Goal: Task Accomplishment & Management: Complete application form

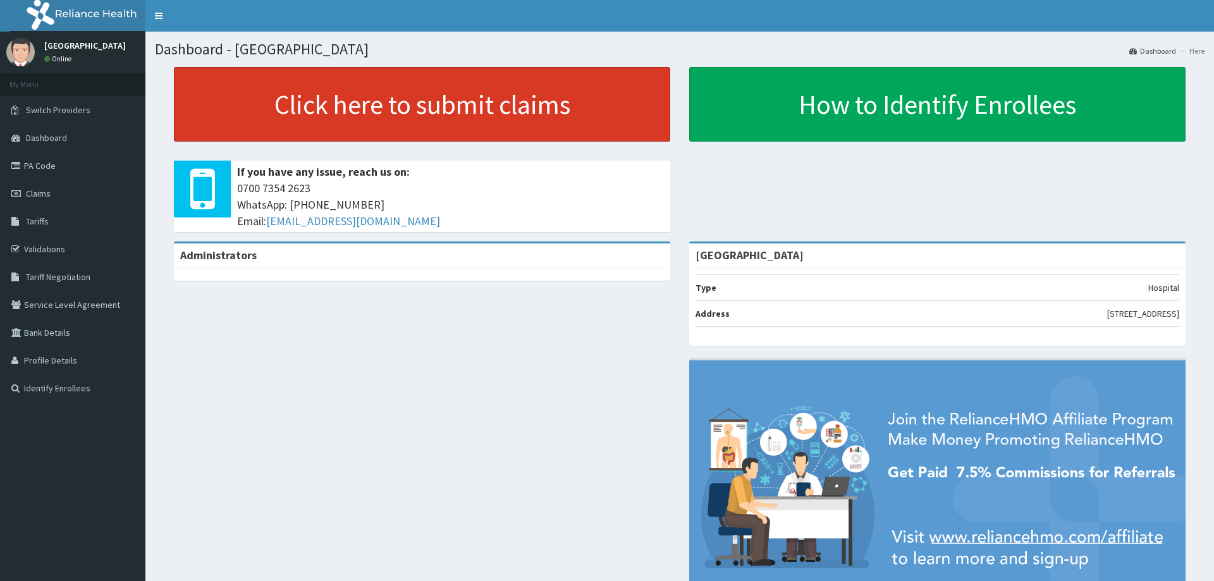
click at [433, 97] on link "Click here to submit claims" at bounding box center [422, 104] width 497 height 75
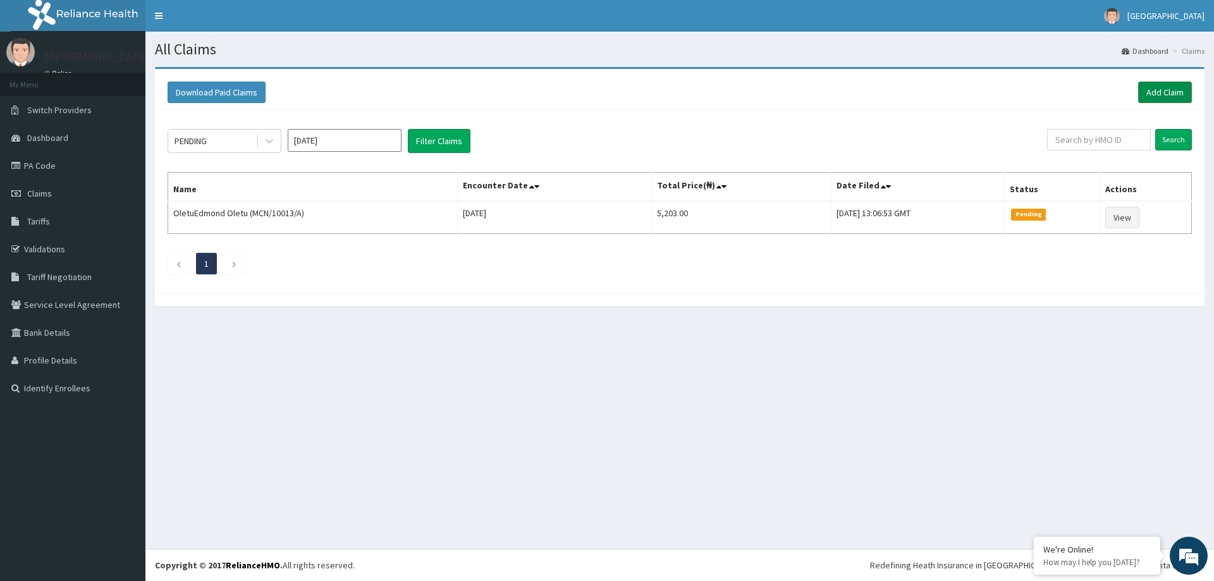
click at [1170, 90] on link "Add Claim" at bounding box center [1166, 93] width 54 height 22
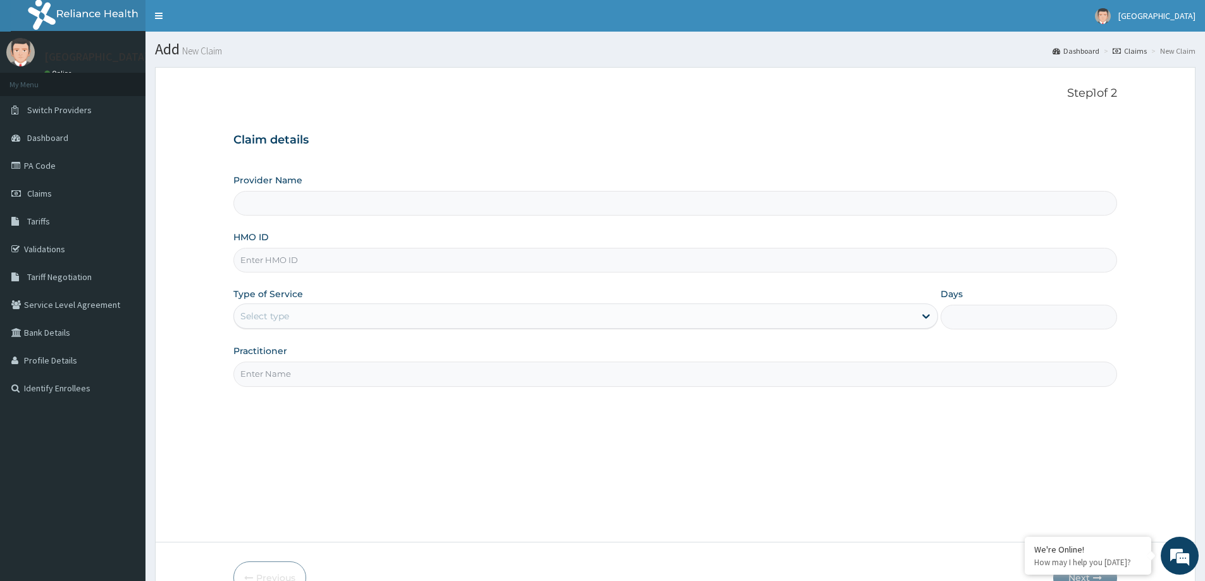
type input "[GEOGRAPHIC_DATA]"
click at [295, 262] on input "HMO ID" at bounding box center [675, 260] width 884 height 25
type input "e"
type input "EMA/10003/A"
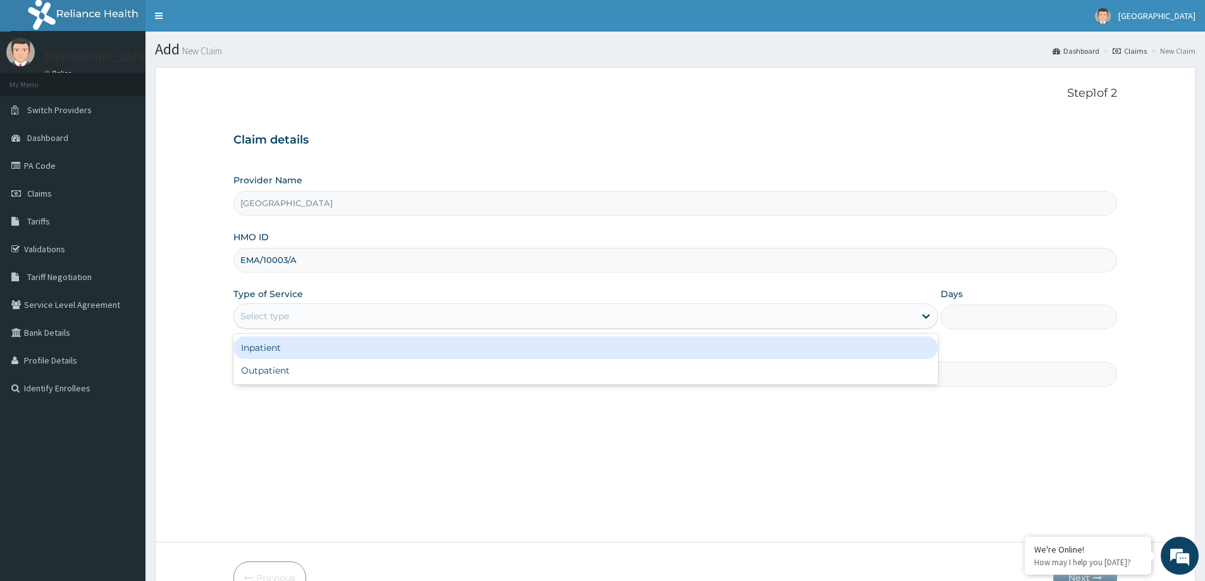
click at [304, 318] on div "Select type" at bounding box center [574, 316] width 681 height 20
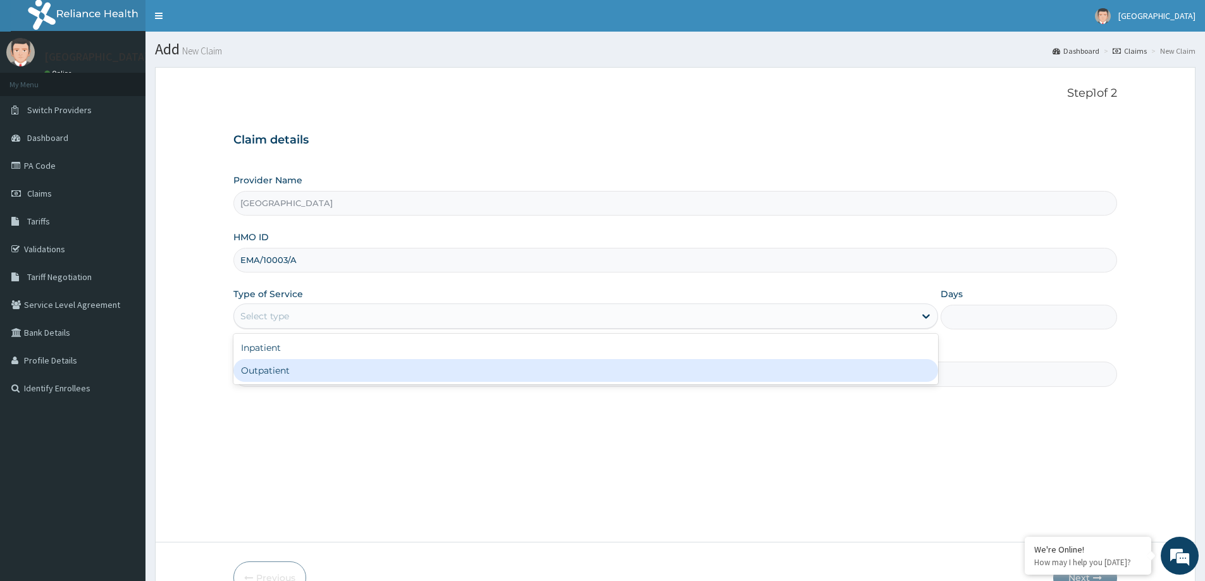
click at [282, 368] on div "Outpatient" at bounding box center [585, 370] width 705 height 23
type input "1"
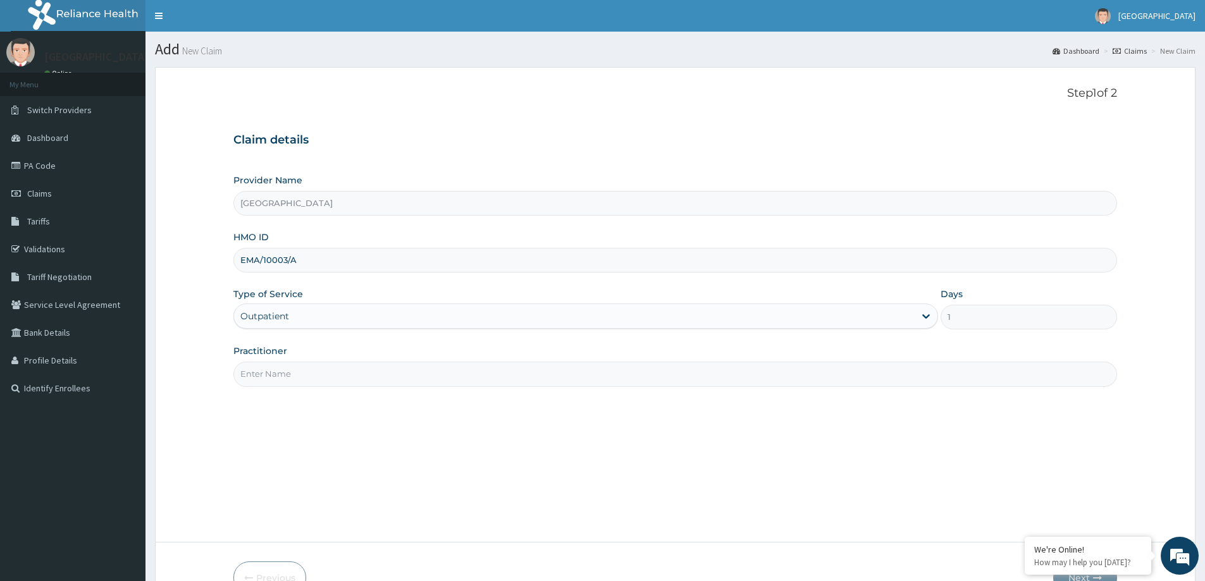
click at [293, 379] on input "Practitioner" at bounding box center [675, 374] width 884 height 25
type input "DR JONATHAN"
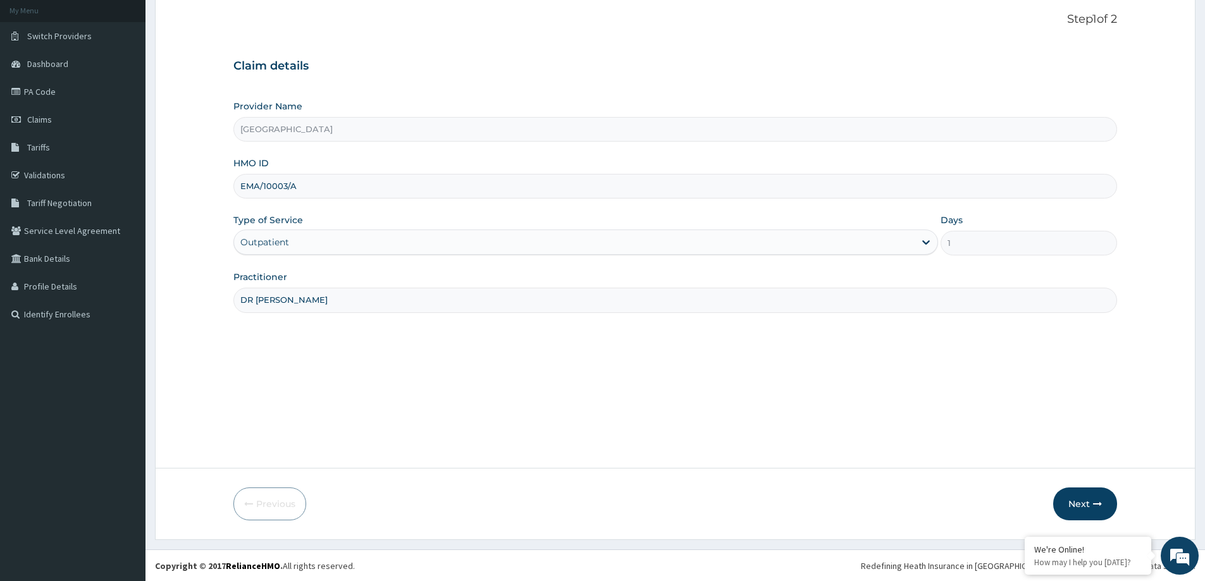
scroll to position [75, 0]
click at [1080, 505] on button "Next" at bounding box center [1085, 503] width 64 height 33
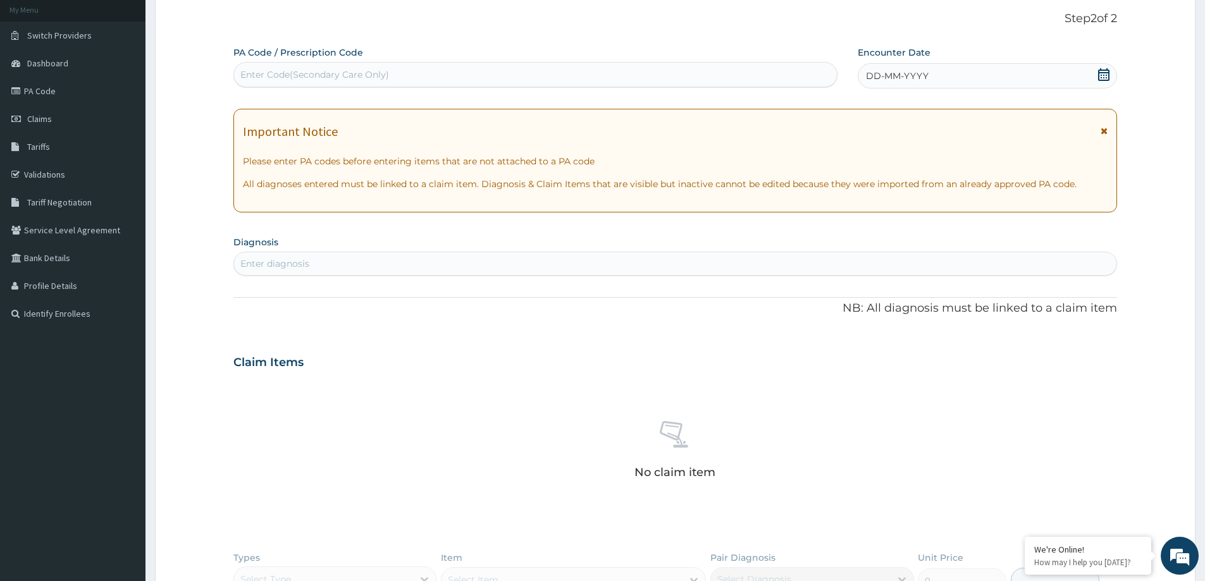
click at [929, 70] on div "DD-MM-YYYY" at bounding box center [987, 75] width 259 height 25
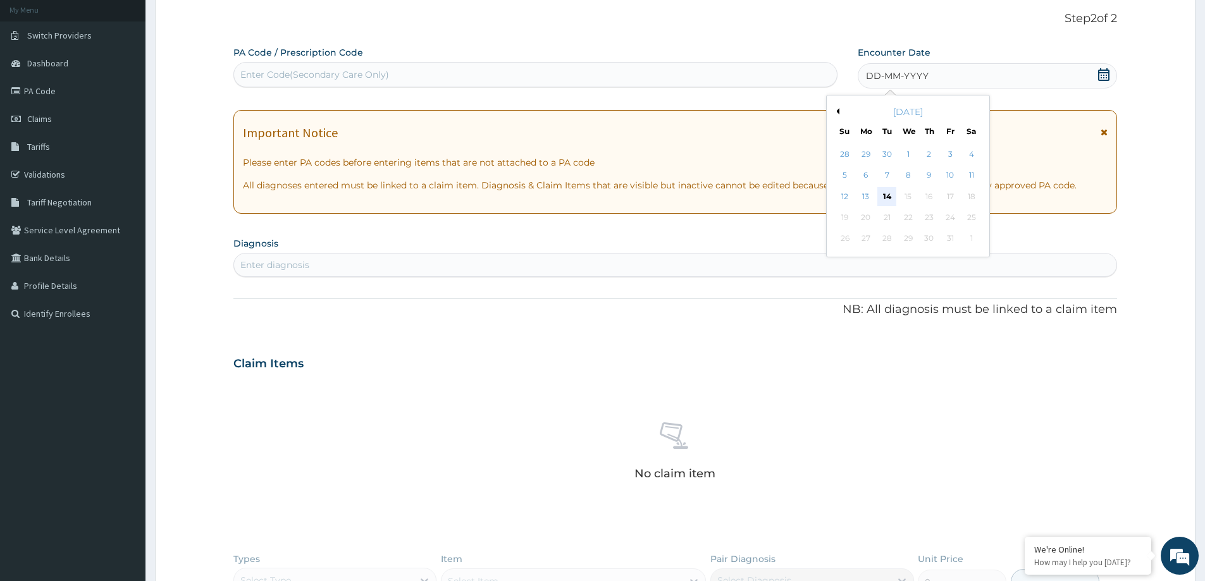
click at [889, 197] on div "14" at bounding box center [887, 196] width 19 height 19
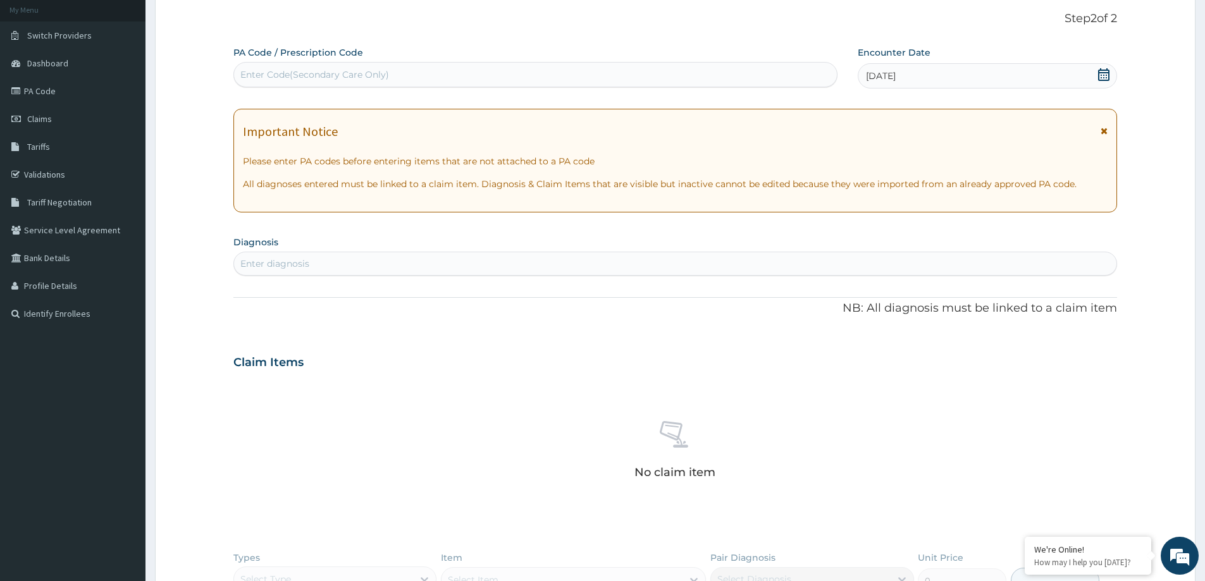
drag, startPoint x: 615, startPoint y: 264, endPoint x: 617, endPoint y: 252, distance: 12.3
click at [617, 263] on div "Enter diagnosis" at bounding box center [675, 264] width 882 height 20
type input "P"
type input "URTI"
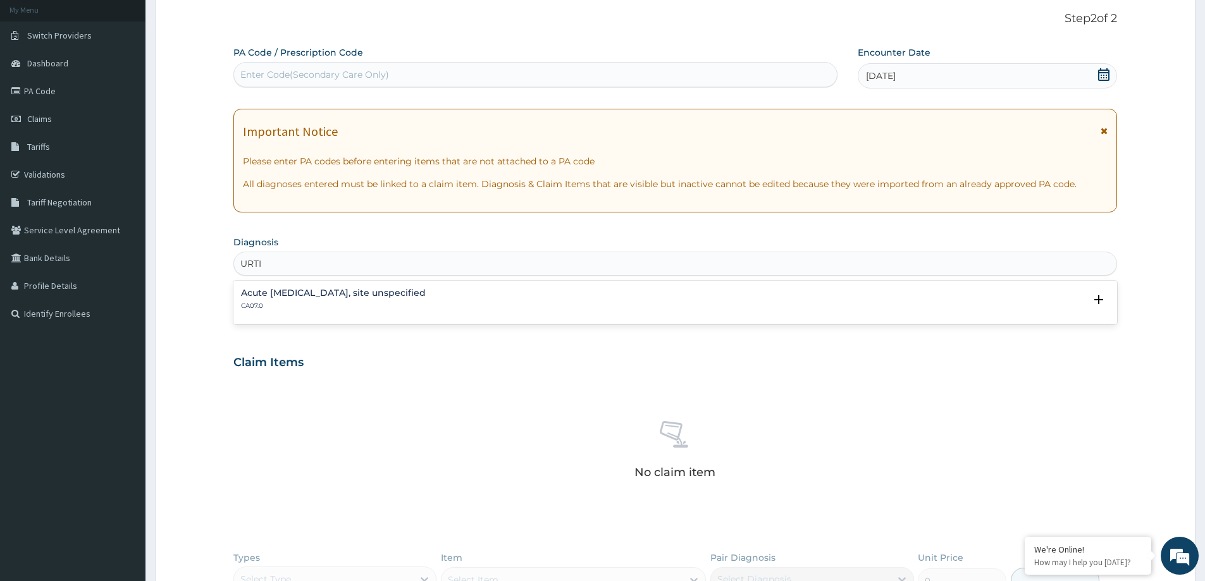
click at [326, 293] on h4 "Acute upper respiratory infection, site unspecified" at bounding box center [333, 292] width 185 height 9
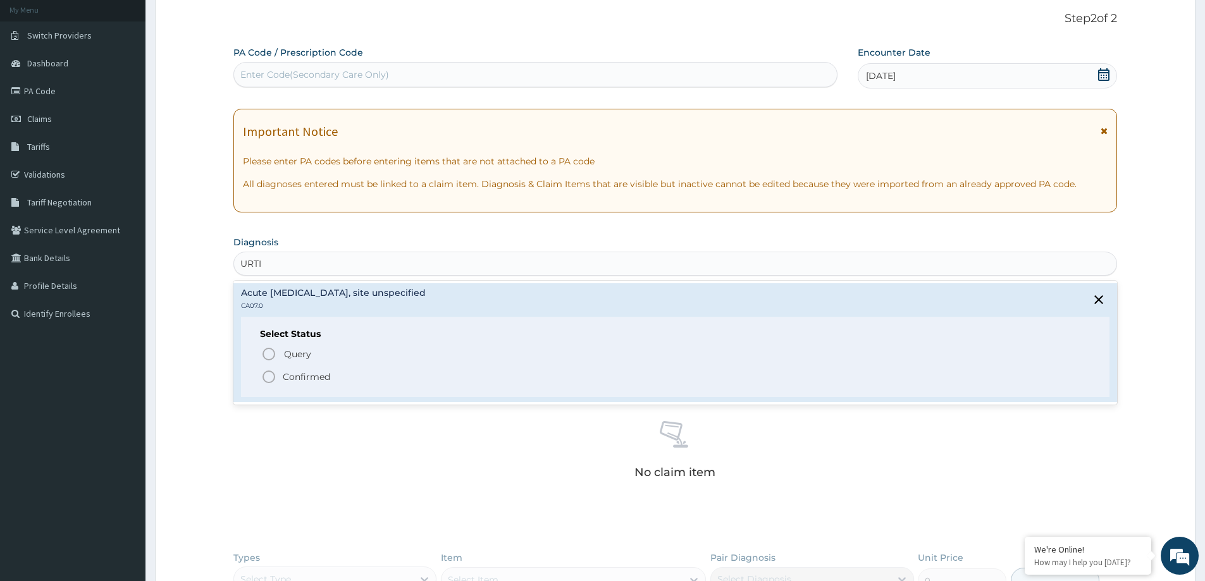
click at [308, 373] on p "Confirmed" at bounding box center [306, 377] width 47 height 13
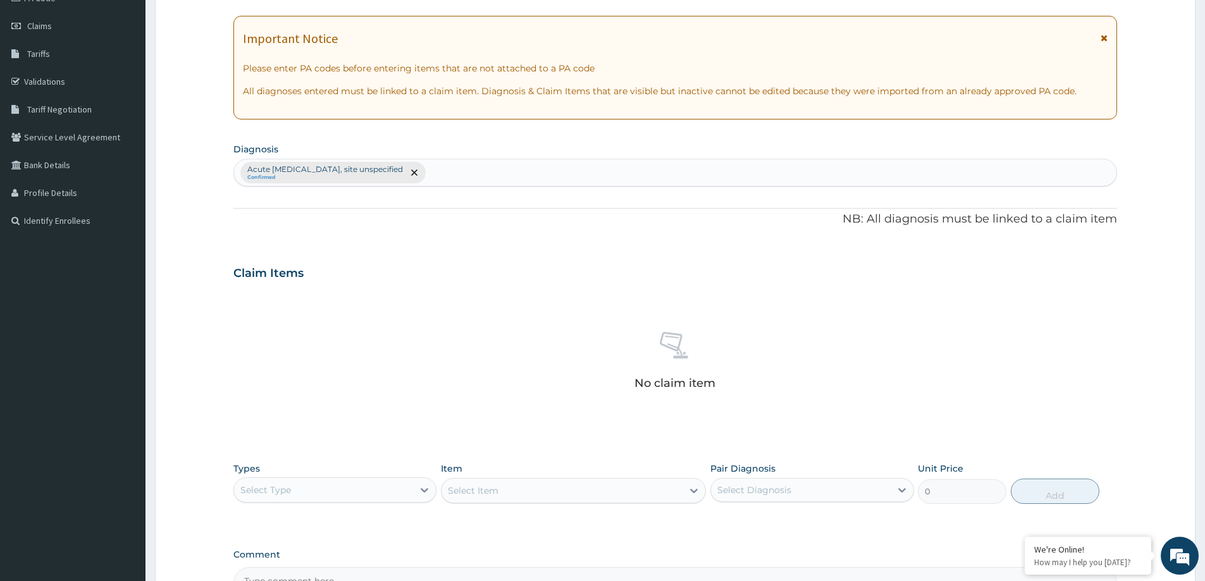
scroll to position [264, 0]
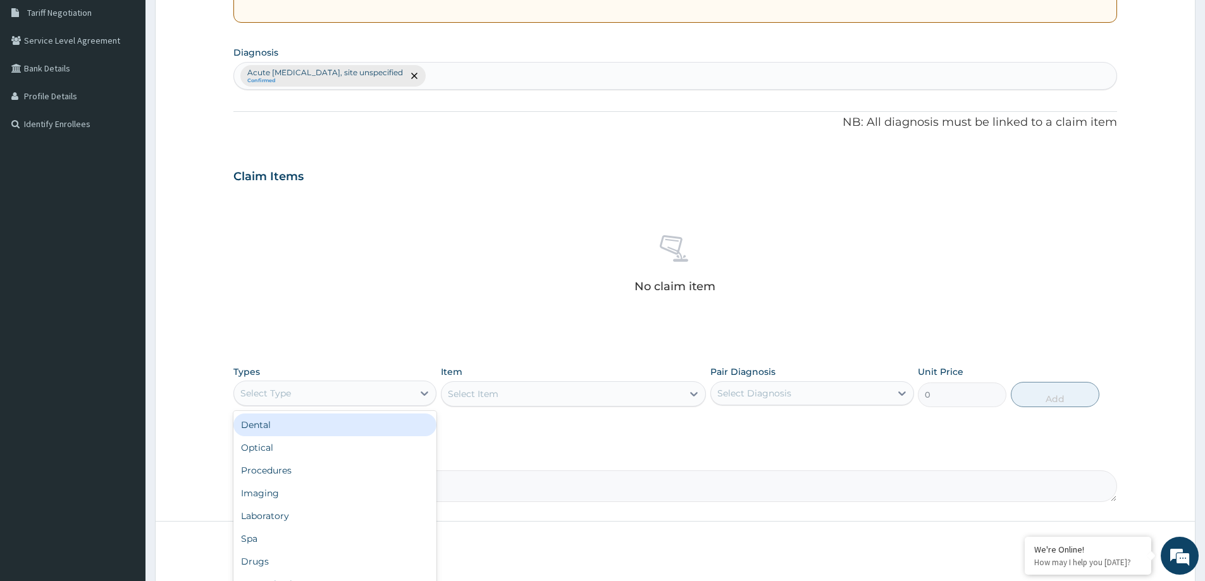
click at [378, 394] on div "Select Type" at bounding box center [323, 393] width 179 height 20
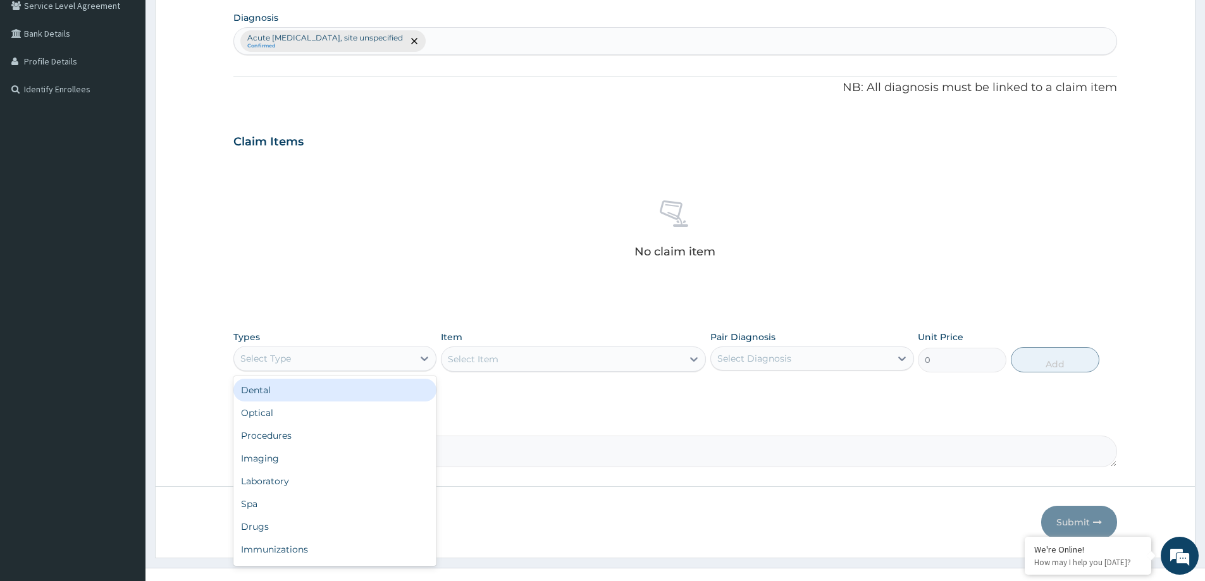
scroll to position [318, 0]
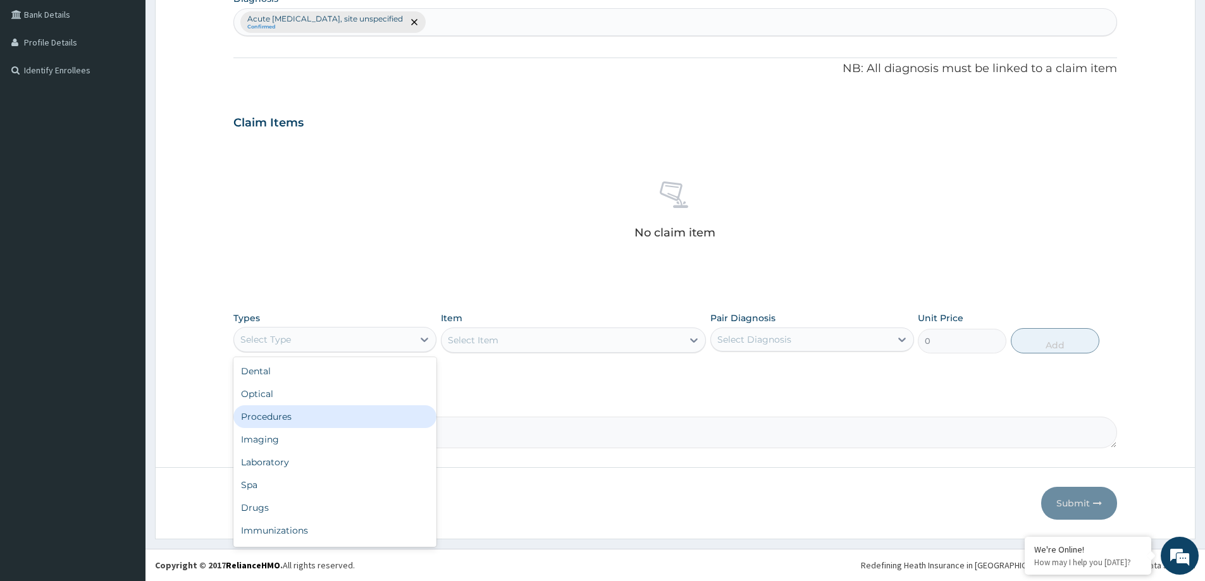
click at [332, 416] on div "Procedures" at bounding box center [334, 416] width 203 height 23
click at [581, 343] on div "Select Item" at bounding box center [573, 340] width 265 height 25
click at [622, 346] on div "Select Item" at bounding box center [573, 340] width 265 height 25
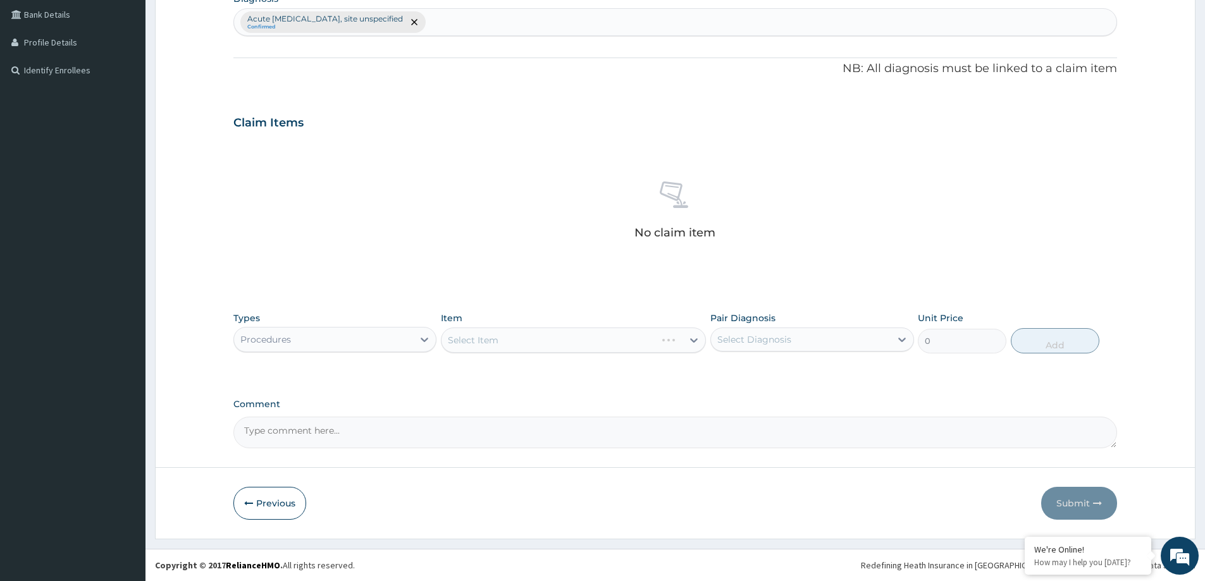
click at [568, 343] on div "Select Item" at bounding box center [573, 340] width 265 height 25
click at [656, 345] on div "Select Item" at bounding box center [573, 340] width 265 height 25
click at [509, 340] on div "Select Item" at bounding box center [573, 340] width 265 height 25
click at [658, 345] on div "Select Item" at bounding box center [573, 340] width 265 height 25
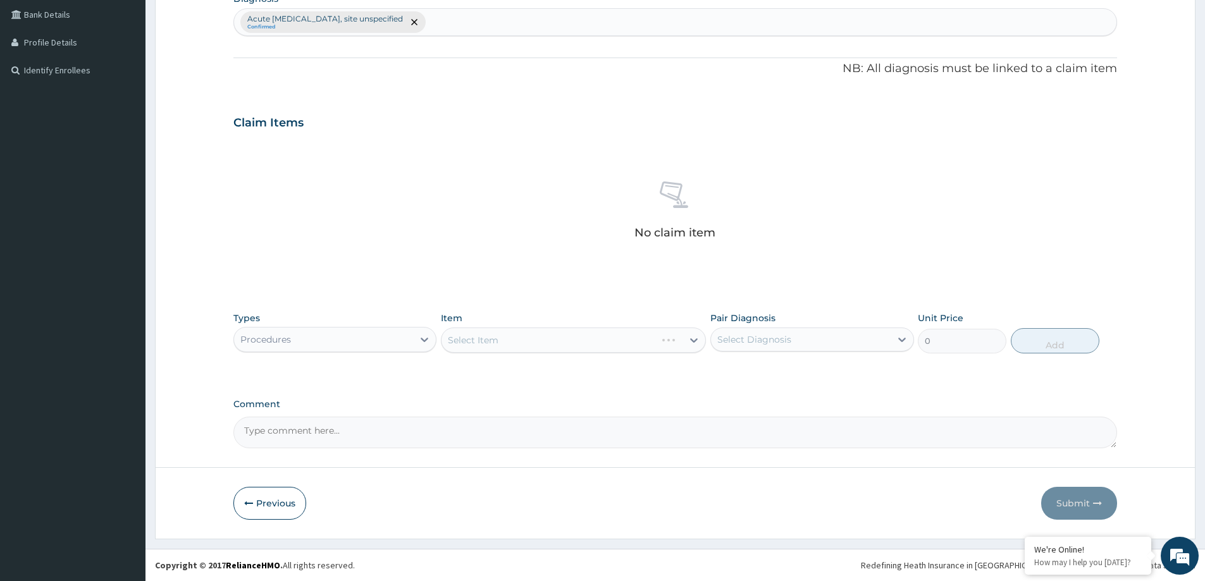
click at [658, 345] on div "Select Item" at bounding box center [573, 340] width 265 height 25
click at [594, 347] on div "Select Item" at bounding box center [573, 340] width 265 height 25
click at [593, 345] on div "Select Item" at bounding box center [573, 340] width 265 height 25
click at [681, 342] on div "Select Item" at bounding box center [573, 340] width 265 height 25
click at [519, 347] on div "Select Item" at bounding box center [573, 340] width 265 height 25
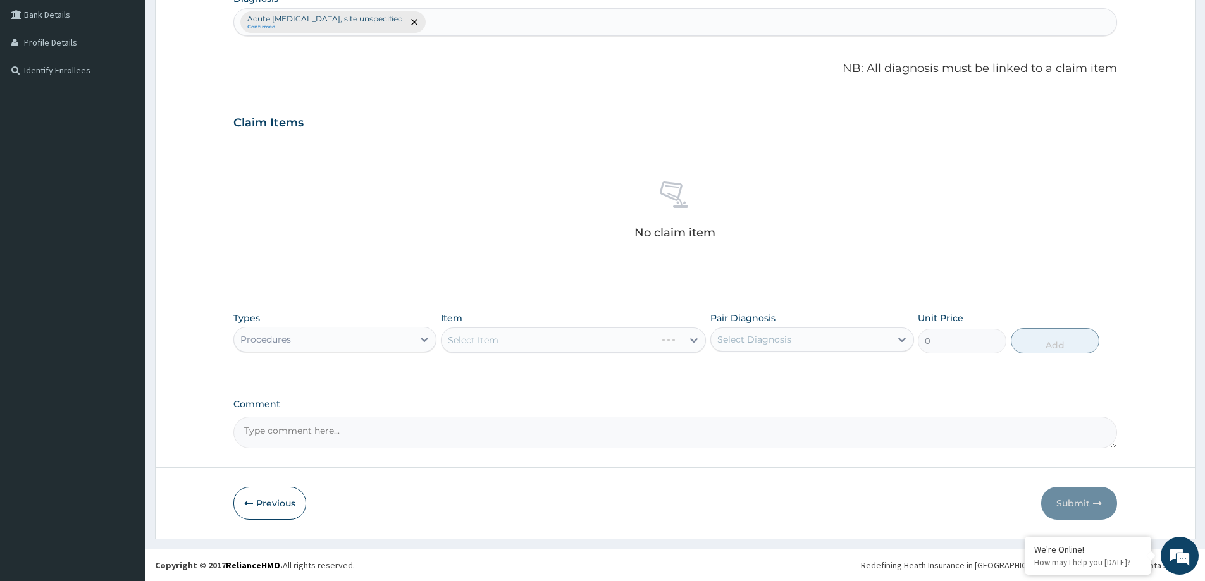
click at [519, 345] on div "Select Item" at bounding box center [573, 340] width 265 height 25
click at [591, 343] on div "Select Item" at bounding box center [573, 340] width 265 height 25
click at [650, 343] on div "Select Item" at bounding box center [562, 340] width 241 height 20
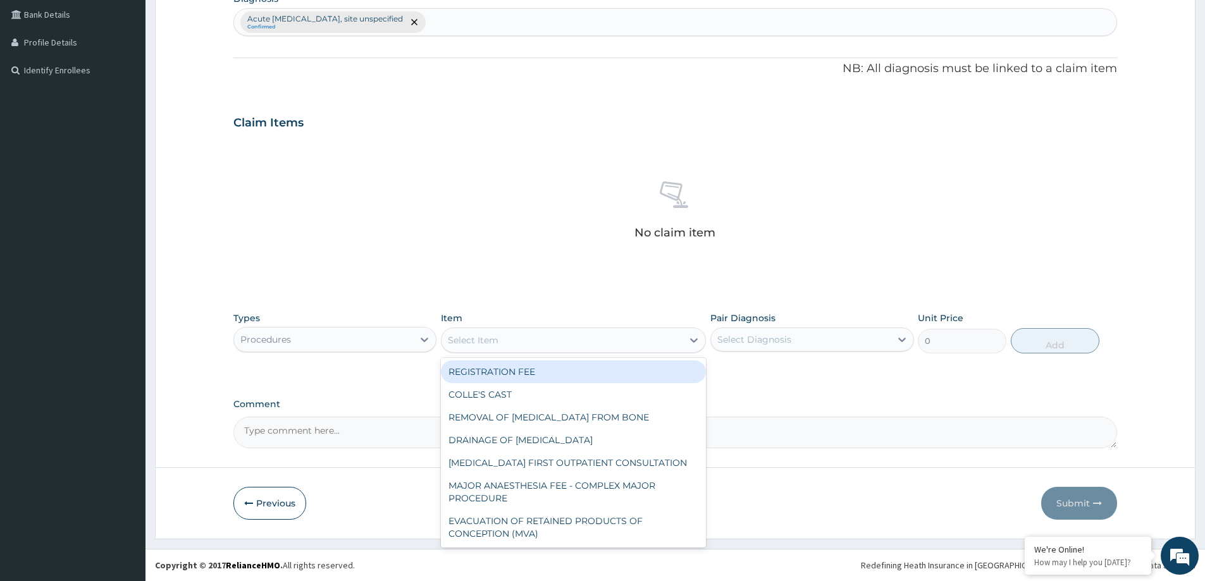
click at [650, 343] on div "Select Item" at bounding box center [562, 340] width 241 height 20
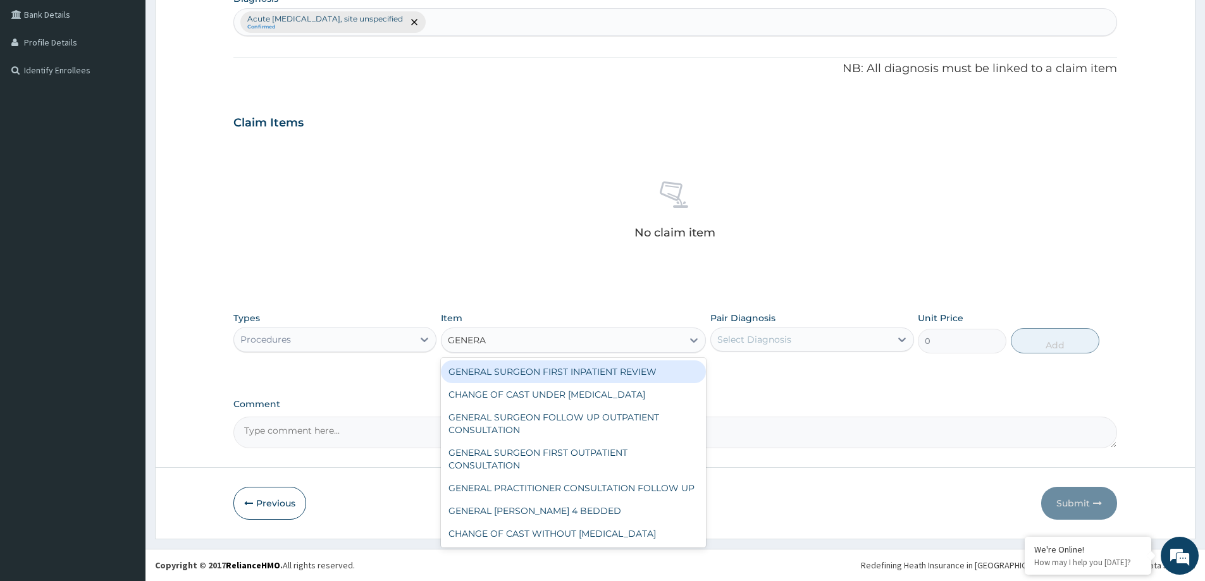
type input "GENERAL"
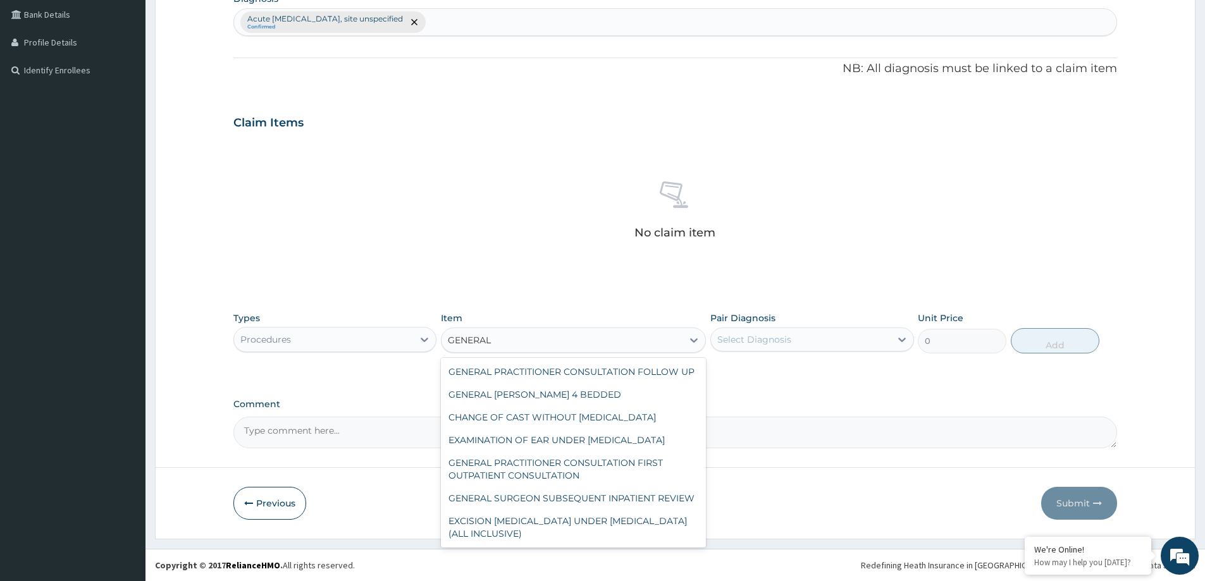
scroll to position [127, 0]
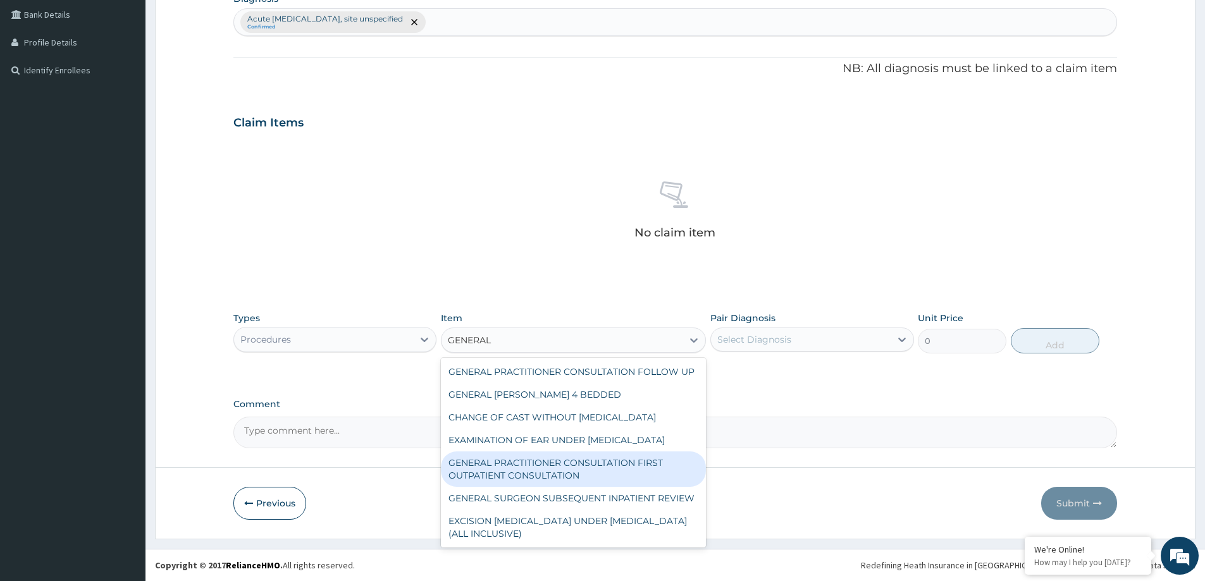
drag, startPoint x: 577, startPoint y: 486, endPoint x: 627, endPoint y: 465, distance: 54.4
click at [586, 485] on div "GENERAL PRACTITIONER CONSULTATION FIRST OUTPATIENT CONSULTATION" at bounding box center [573, 469] width 265 height 35
type input "3547.5"
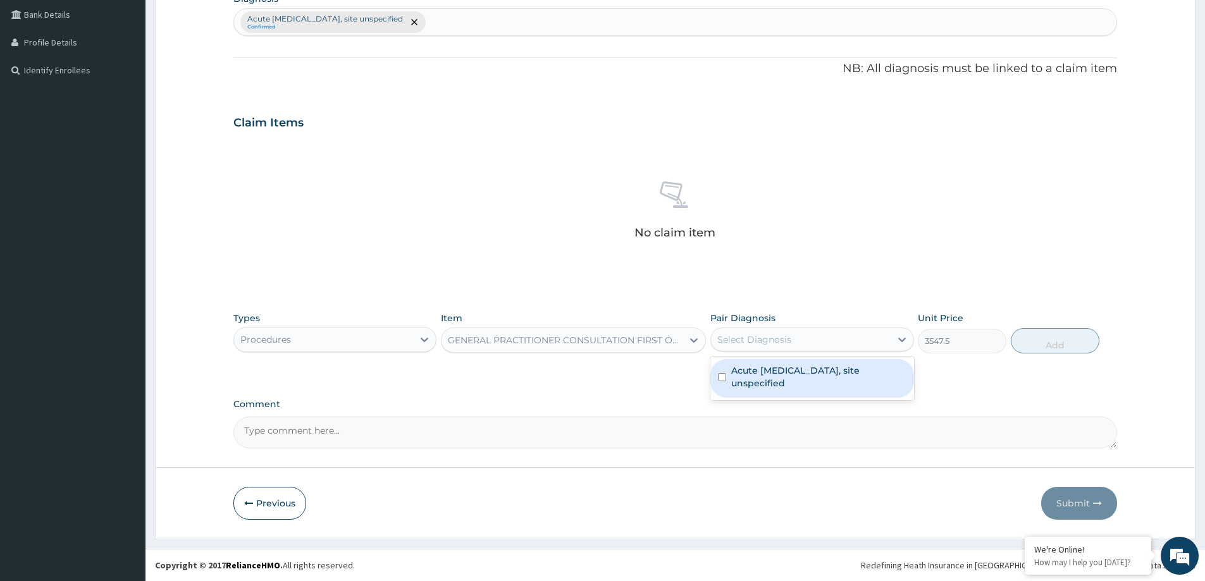
click at [859, 343] on div "Select Diagnosis" at bounding box center [800, 340] width 179 height 20
drag, startPoint x: 817, startPoint y: 373, endPoint x: 882, endPoint y: 366, distance: 66.1
click at [842, 371] on label "Acute upper respiratory infection, site unspecified" at bounding box center [818, 376] width 175 height 25
checkbox input "true"
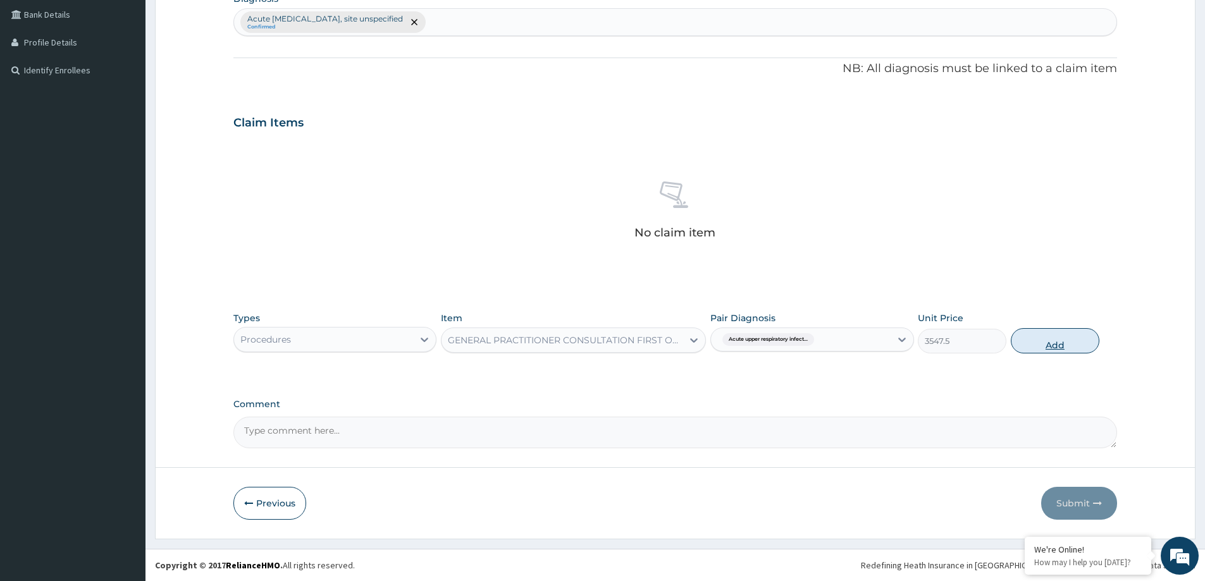
click at [1071, 341] on button "Add" at bounding box center [1055, 340] width 89 height 25
type input "0"
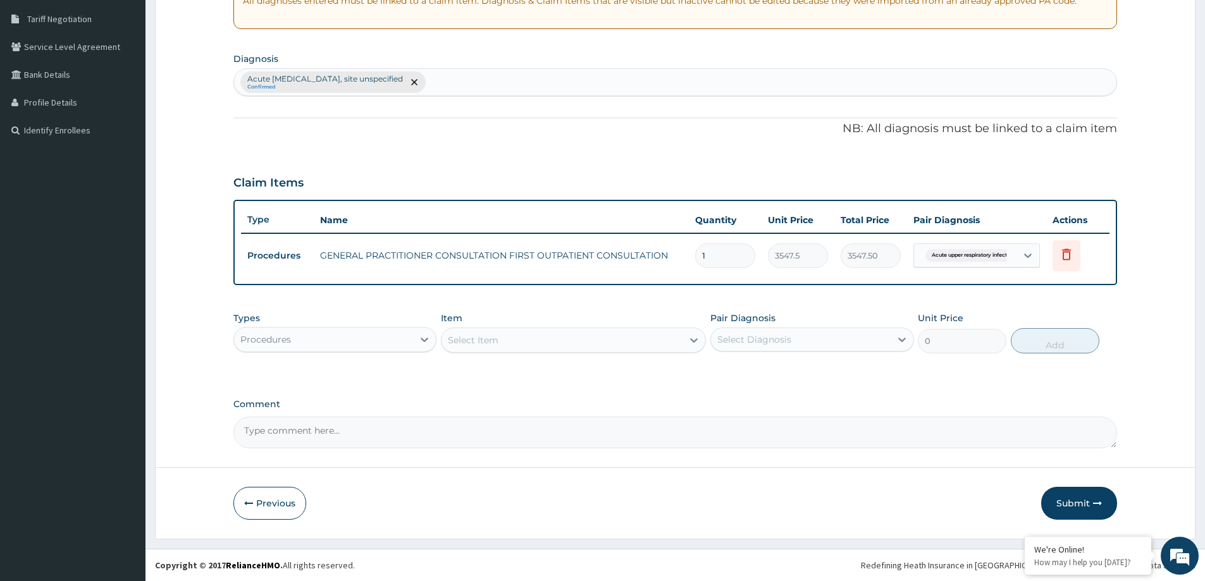
click at [392, 347] on div "Procedures" at bounding box center [323, 340] width 179 height 20
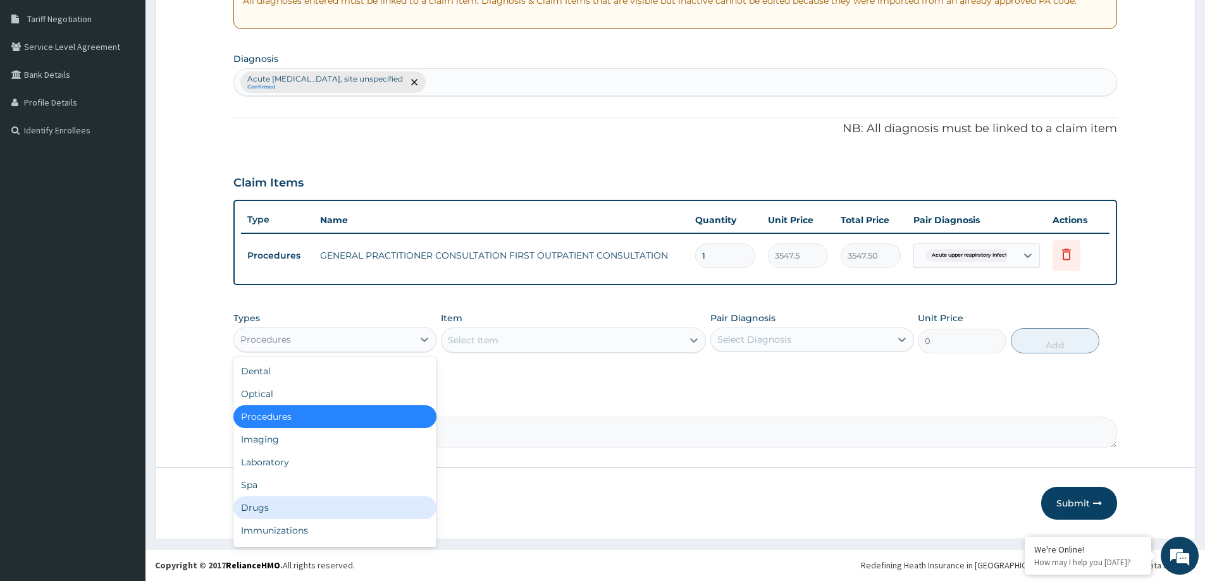
drag, startPoint x: 295, startPoint y: 511, endPoint x: 393, endPoint y: 419, distance: 134.3
click at [295, 507] on div "Drugs" at bounding box center [334, 508] width 203 height 23
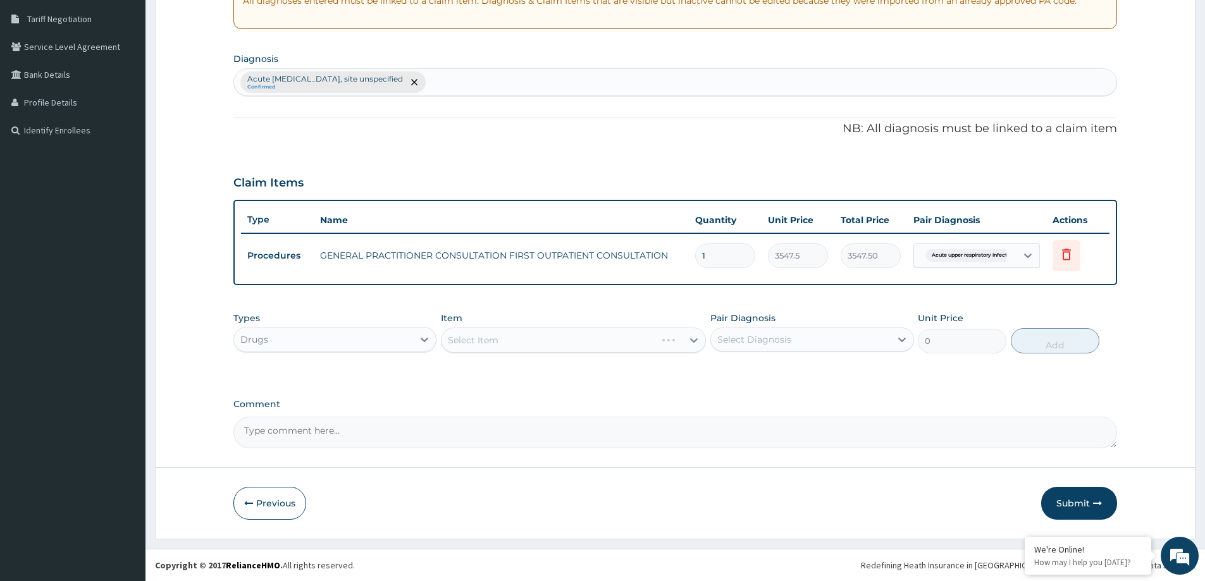
click at [543, 346] on div "Select Item" at bounding box center [573, 340] width 265 height 25
click at [565, 343] on div "Select Item" at bounding box center [573, 340] width 265 height 25
click at [505, 345] on div "Select Item" at bounding box center [573, 340] width 265 height 25
click at [547, 345] on div "Select Item" at bounding box center [573, 340] width 265 height 25
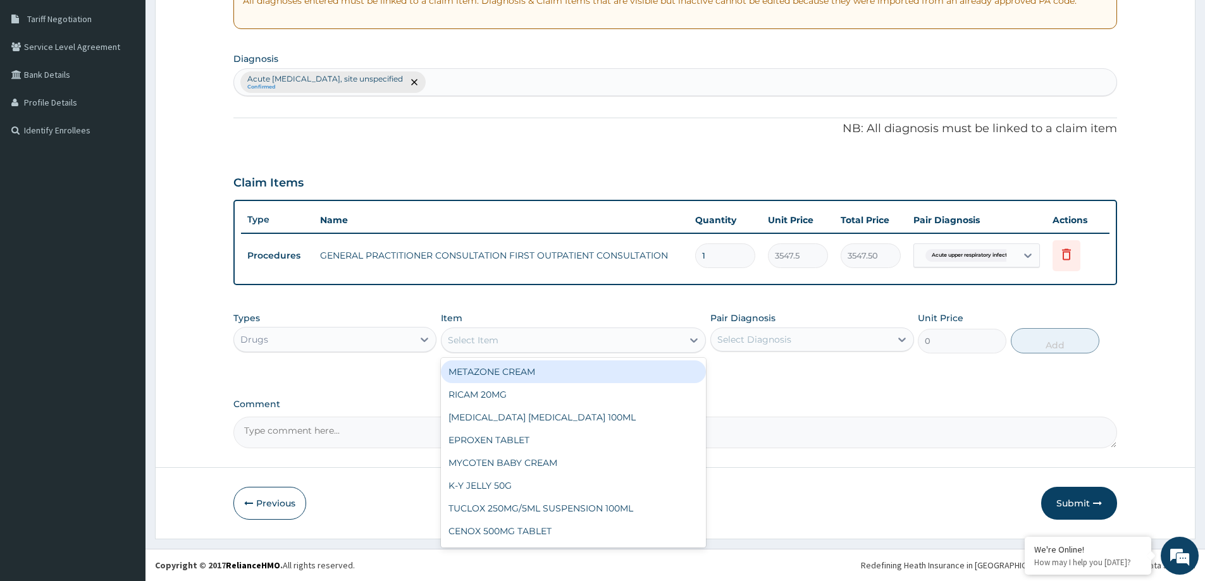
click at [595, 350] on div "Select Item" at bounding box center [573, 340] width 265 height 25
type input "LORAT"
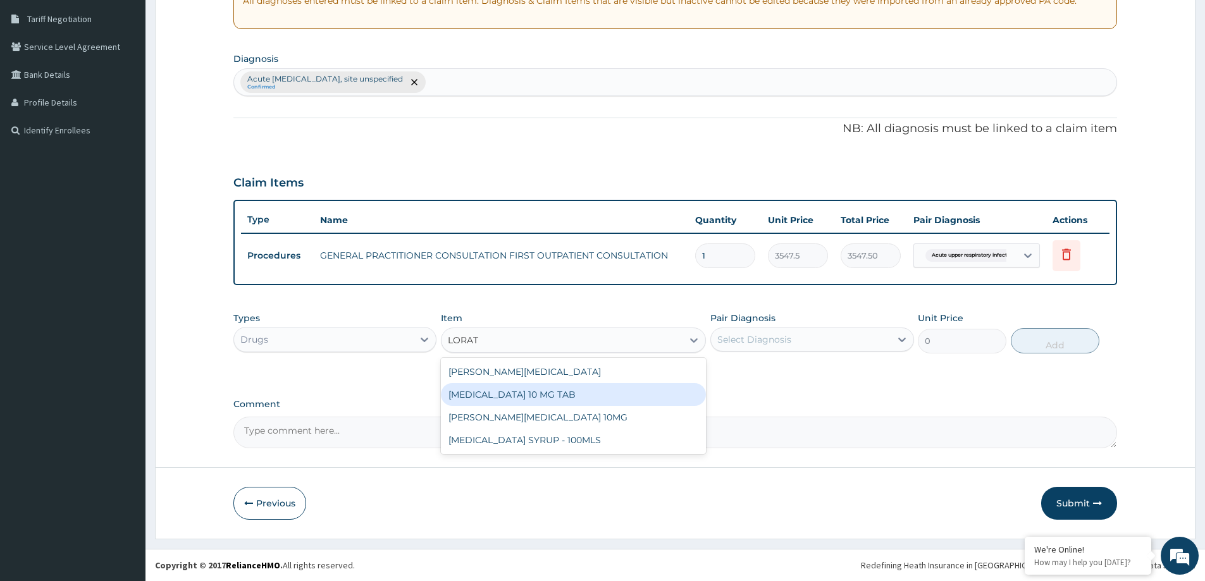
click at [566, 392] on div "LORATADINE 10 MG TAB" at bounding box center [573, 394] width 265 height 23
type input "59.125"
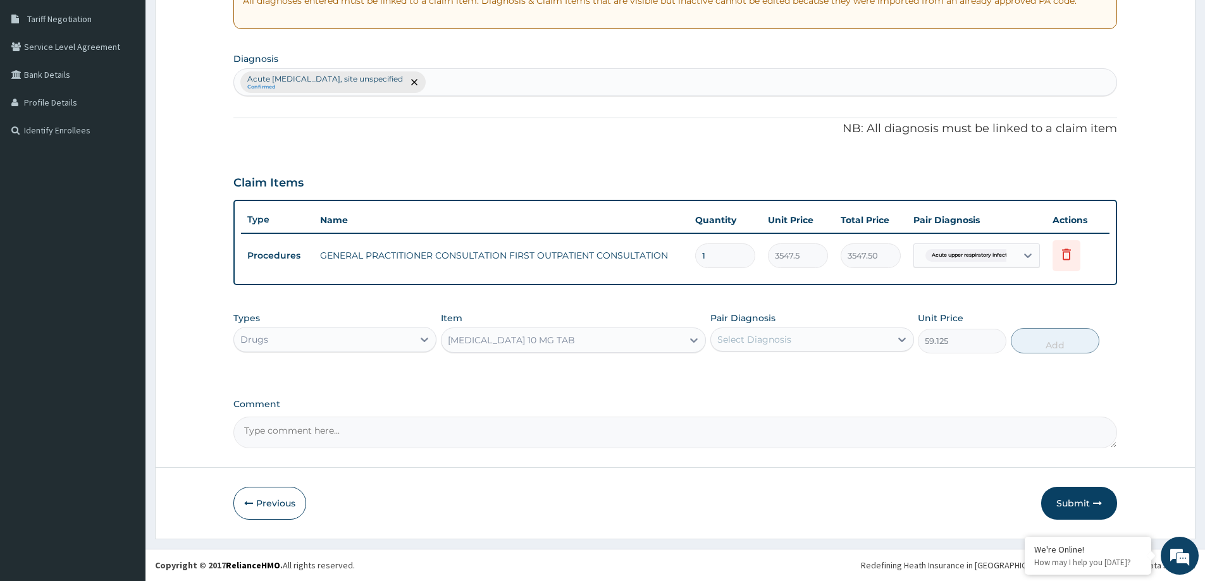
click at [786, 339] on div "Select Diagnosis" at bounding box center [754, 339] width 74 height 13
click at [768, 385] on label "Acute upper respiratory infection, site unspecified" at bounding box center [818, 376] width 175 height 25
checkbox input "true"
click at [1042, 346] on button "Add" at bounding box center [1055, 340] width 89 height 25
type input "0"
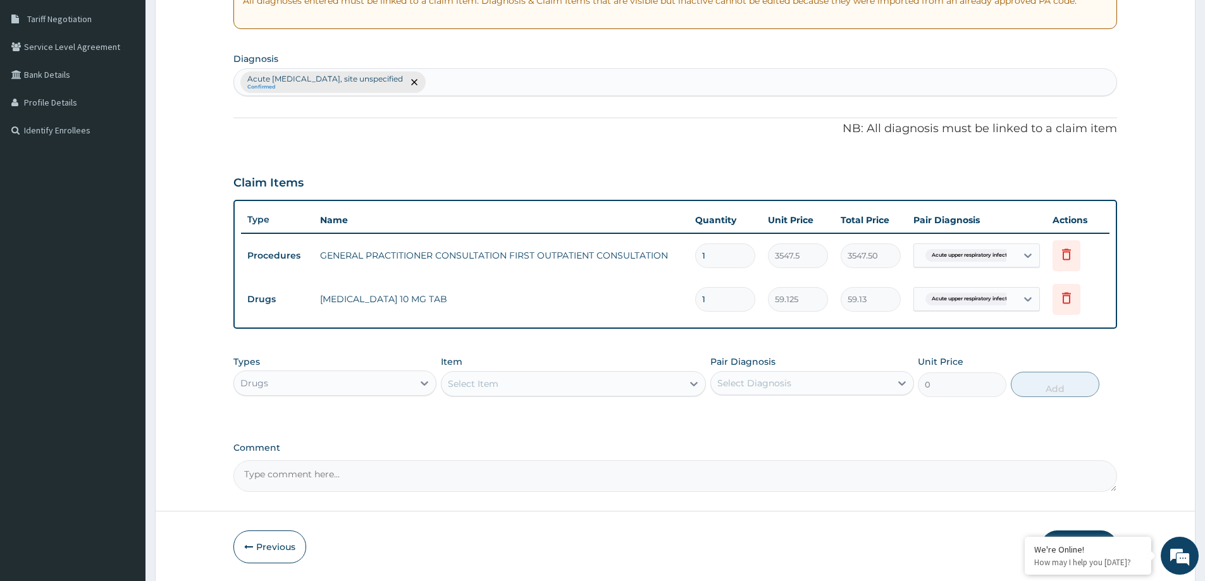
click at [596, 383] on div "Select Item" at bounding box center [562, 384] width 241 height 20
type input "LORAT"
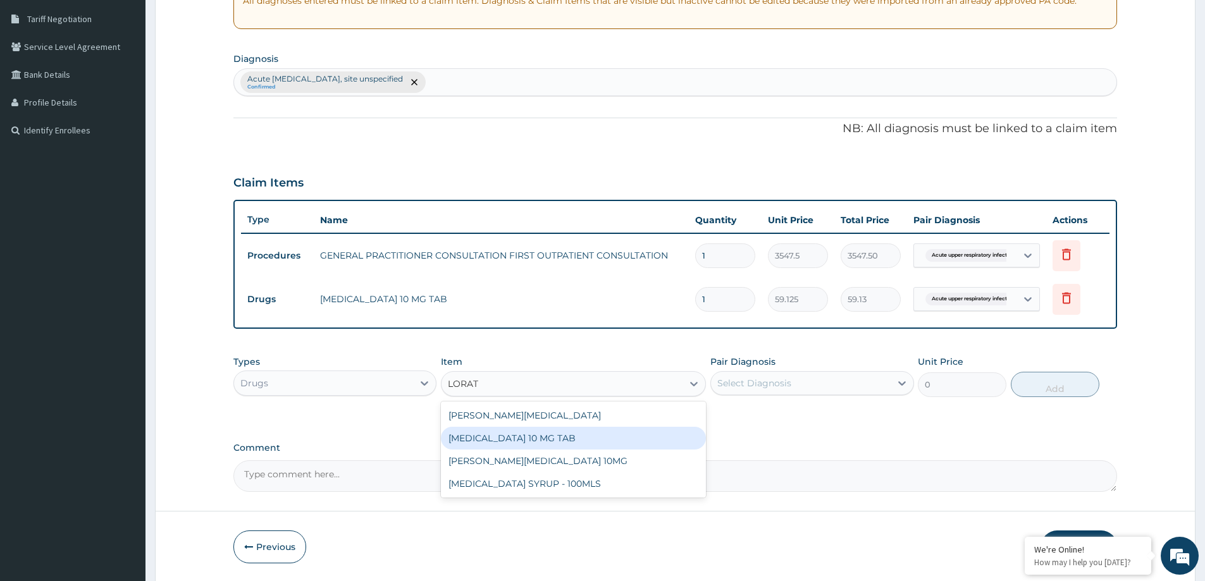
click at [565, 439] on div "LORATADINE 10 MG TAB" at bounding box center [573, 438] width 265 height 23
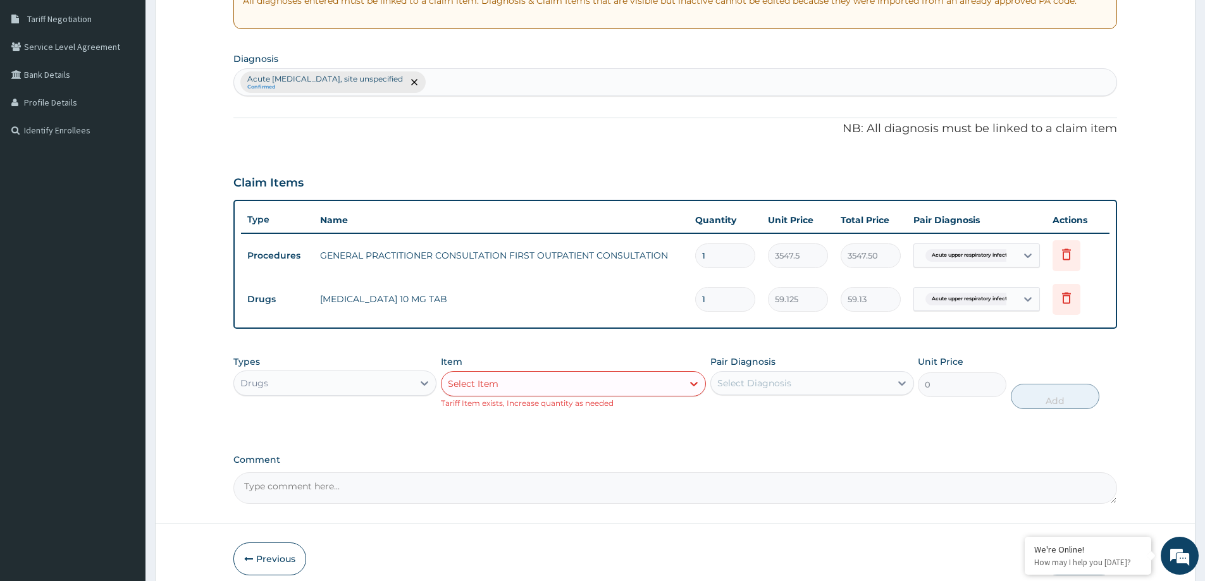
click at [557, 374] on div "Select Item" at bounding box center [562, 384] width 241 height 20
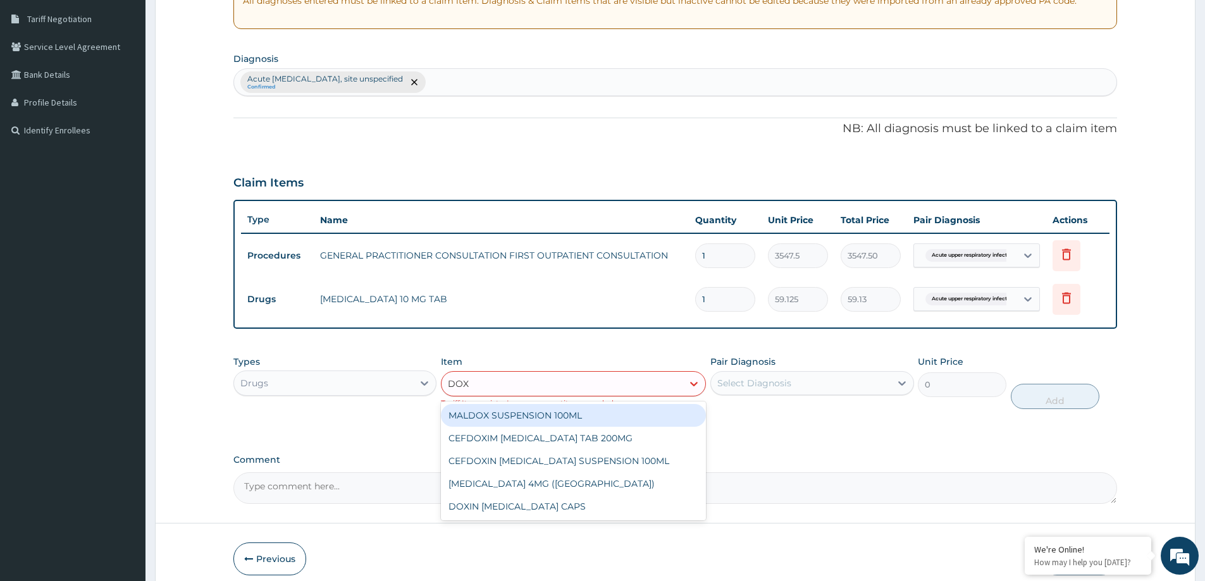
type input "DOXY"
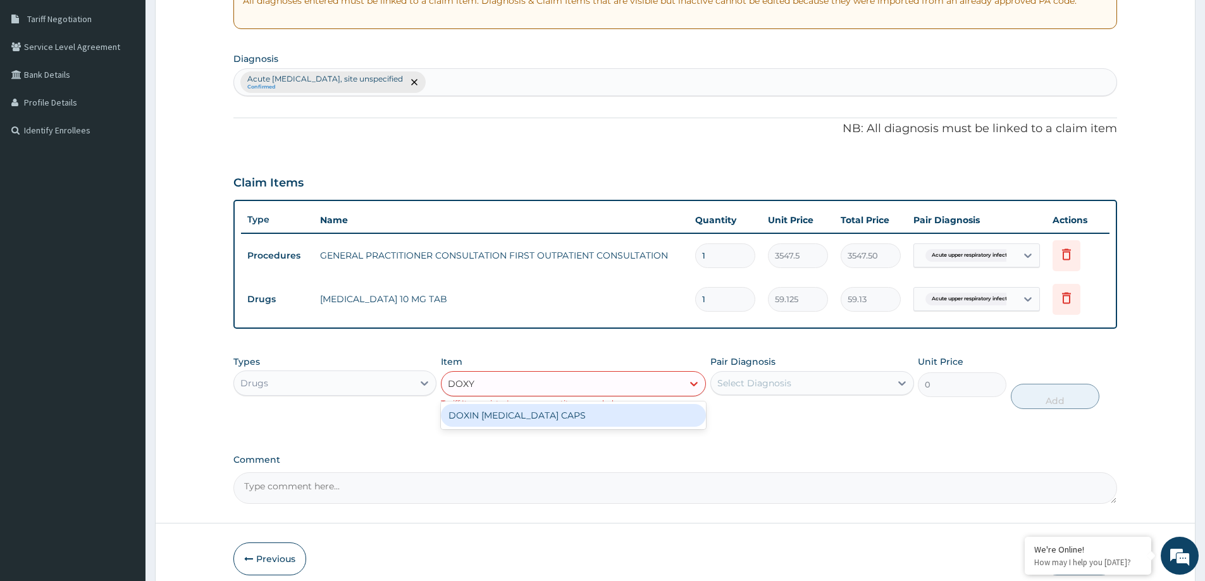
click at [566, 417] on div "DOXIN DOXYCYCLINE CAPS" at bounding box center [573, 415] width 265 height 23
type input "59.125"
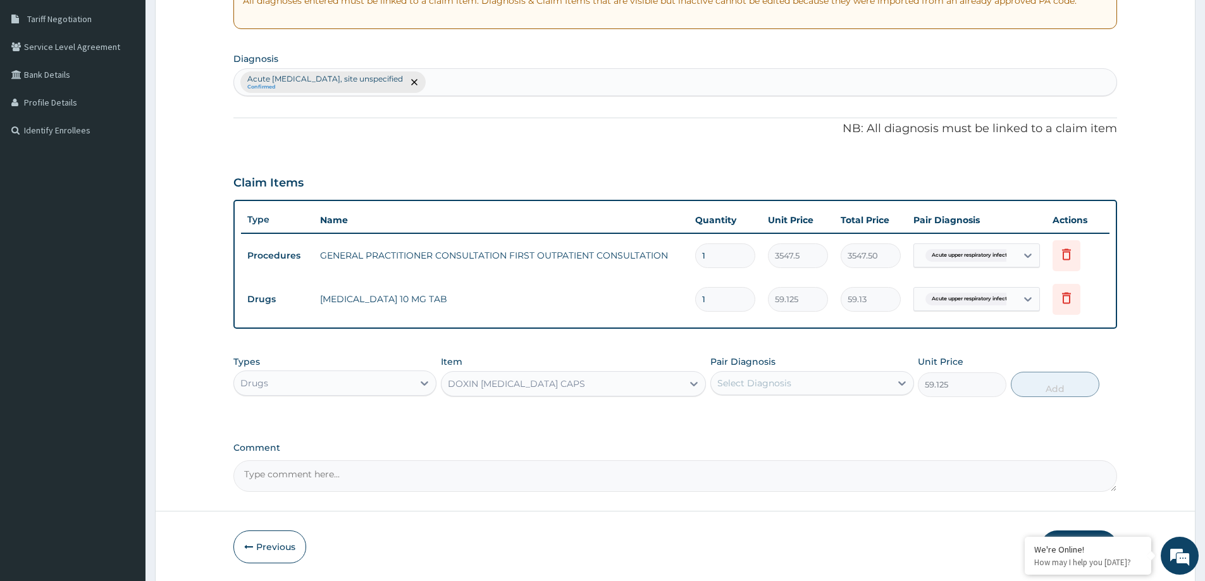
click at [777, 380] on div "Select Diagnosis" at bounding box center [754, 383] width 74 height 13
click at [761, 412] on label "Acute upper respiratory infection, site unspecified" at bounding box center [818, 420] width 175 height 25
checkbox input "true"
click at [1061, 383] on button "Add" at bounding box center [1055, 384] width 89 height 25
type input "0"
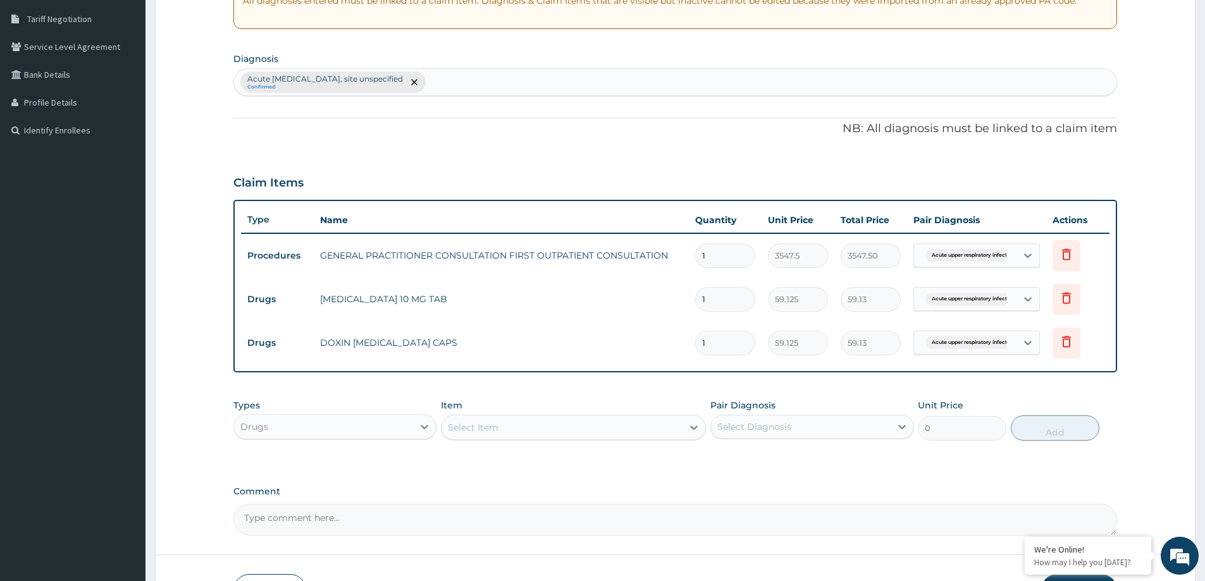
type input "10"
type input "591.25"
type input "10"
click at [557, 432] on div "Select Item" at bounding box center [562, 427] width 241 height 20
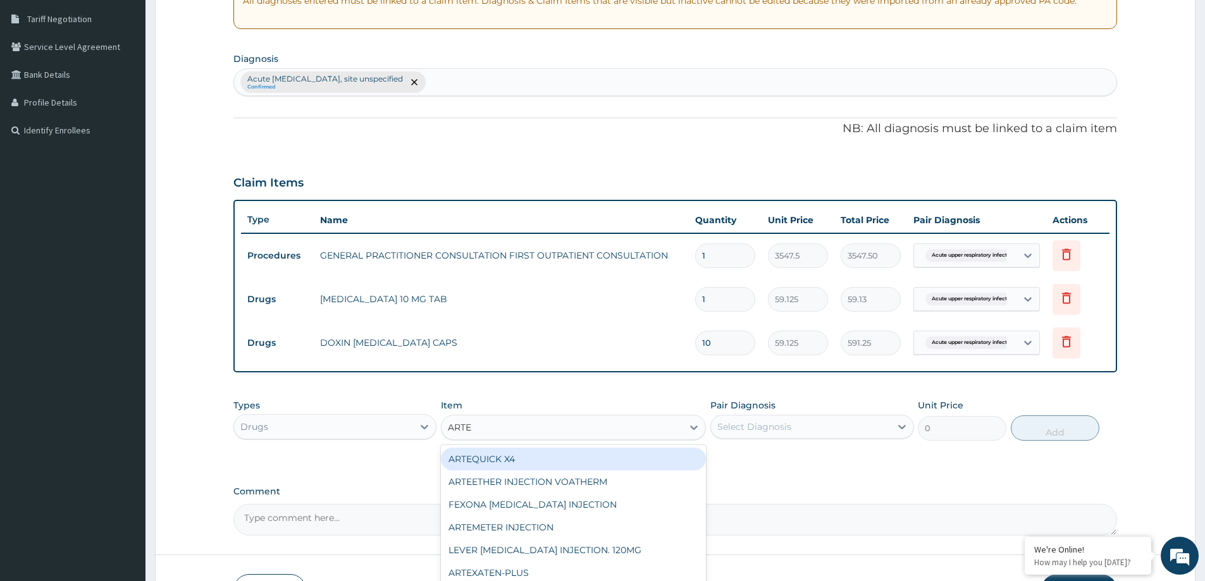
type input "ARTEM"
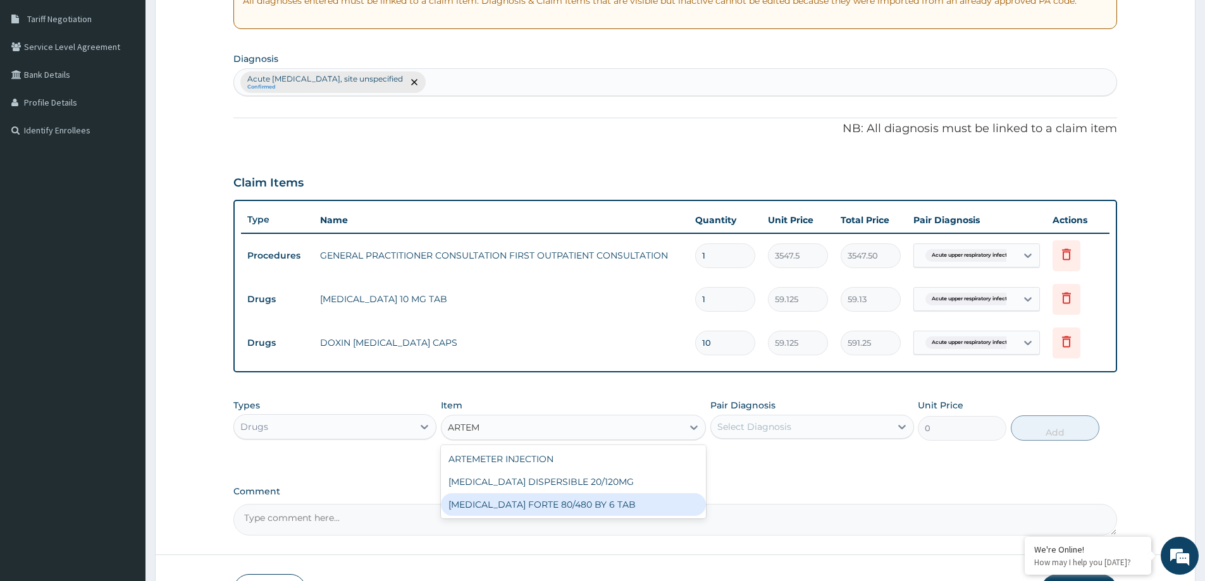
click at [607, 503] on div "COARTEM FORTE 80/480 BY 6 TAB" at bounding box center [573, 504] width 265 height 23
type input "449.3500061035156"
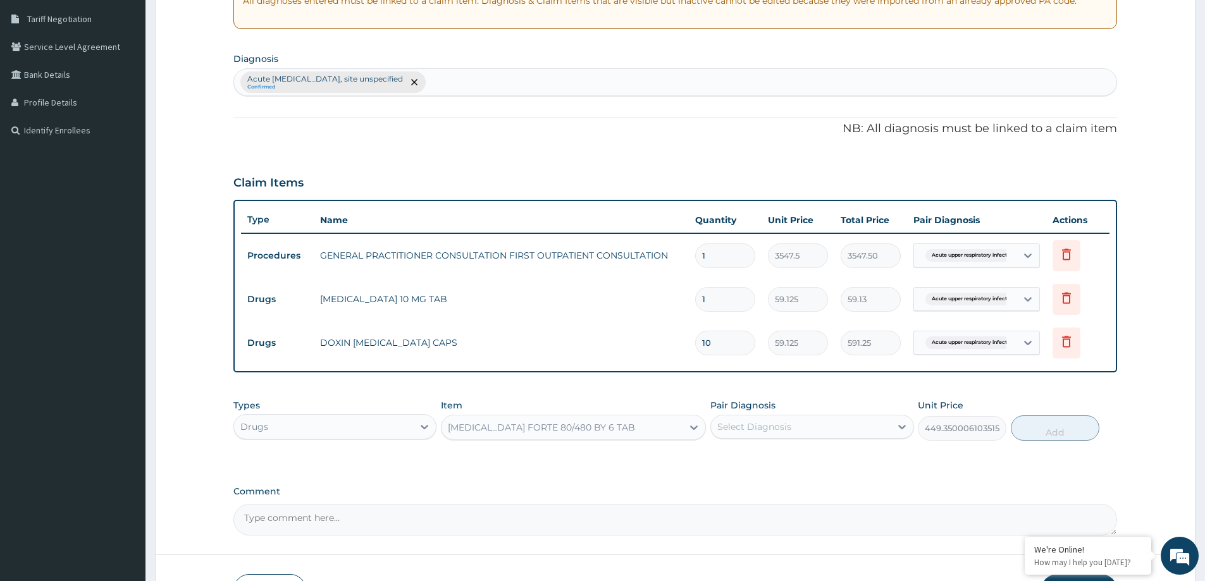
click at [841, 424] on div "Select Diagnosis" at bounding box center [800, 427] width 179 height 20
click at [810, 452] on label "Acute upper respiratory infection, site unspecified" at bounding box center [818, 464] width 175 height 25
checkbox input "true"
click at [1061, 423] on button "Add" at bounding box center [1055, 428] width 89 height 25
type input "0"
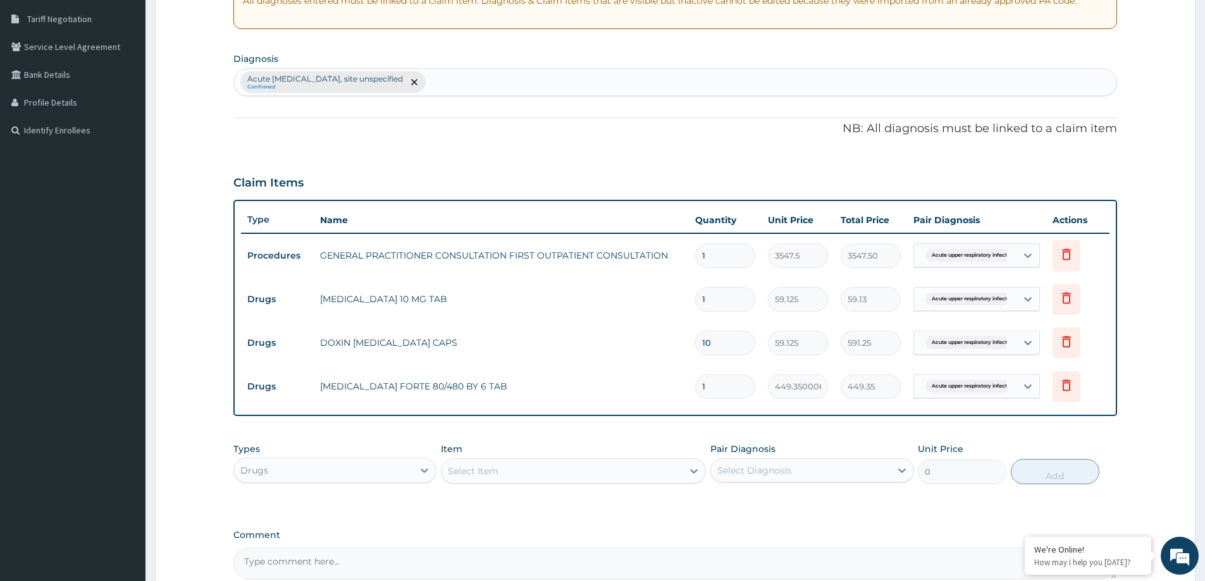
click at [514, 83] on div "Acute upper respiratory infection, site unspecified Confirmed" at bounding box center [675, 82] width 882 height 27
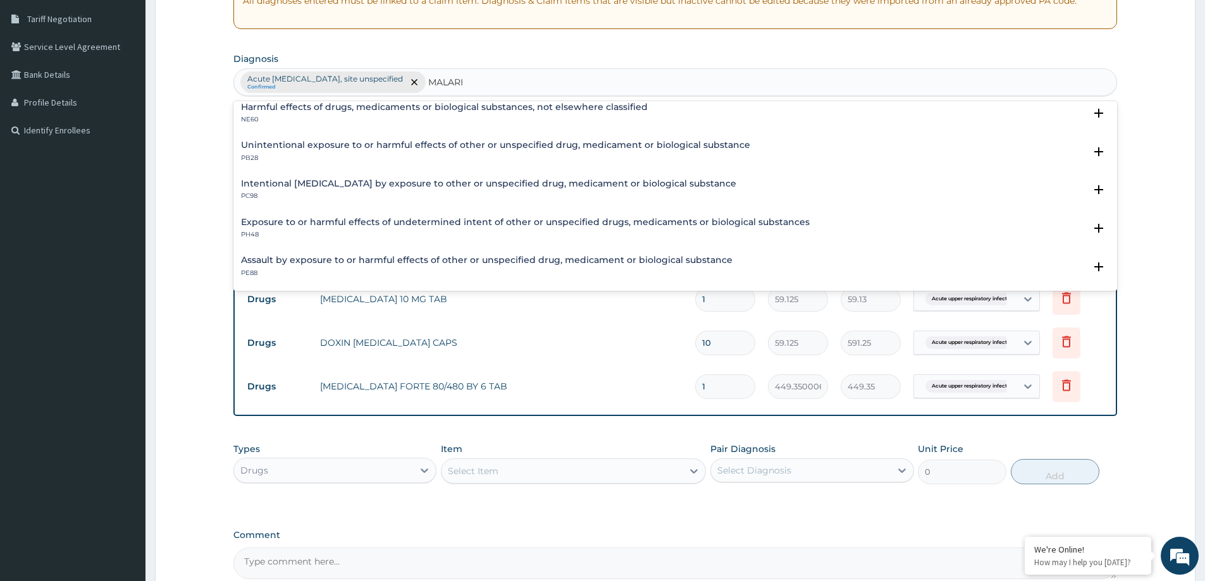
scroll to position [84, 0]
type input "MALARIA"
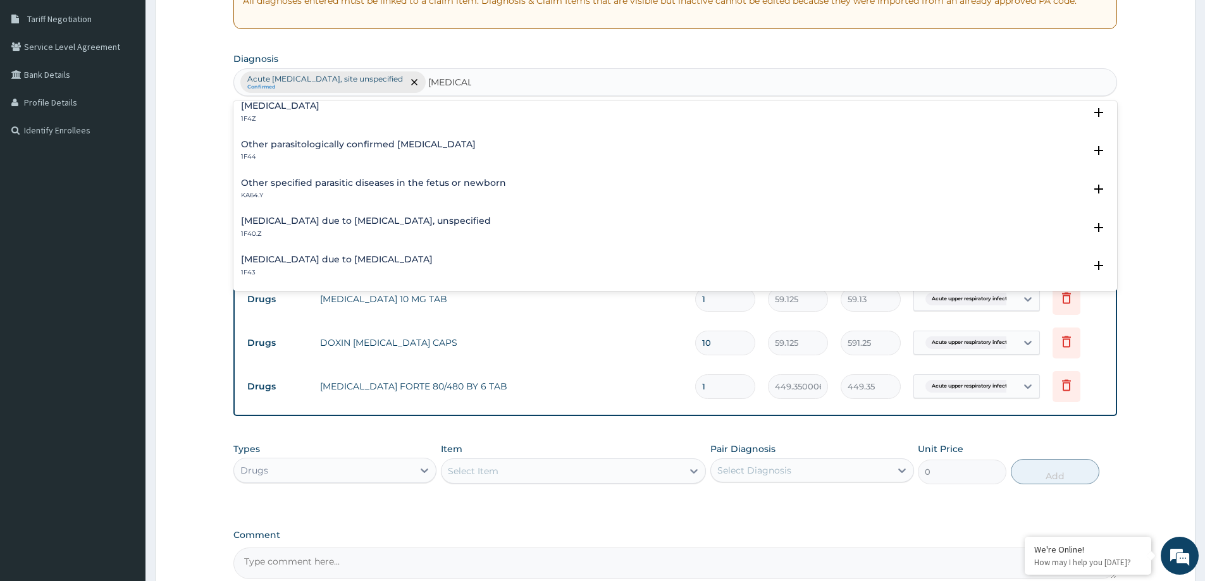
click at [460, 221] on h4 "Malaria due to Plasmodium falciparum, unspecified" at bounding box center [366, 220] width 250 height 9
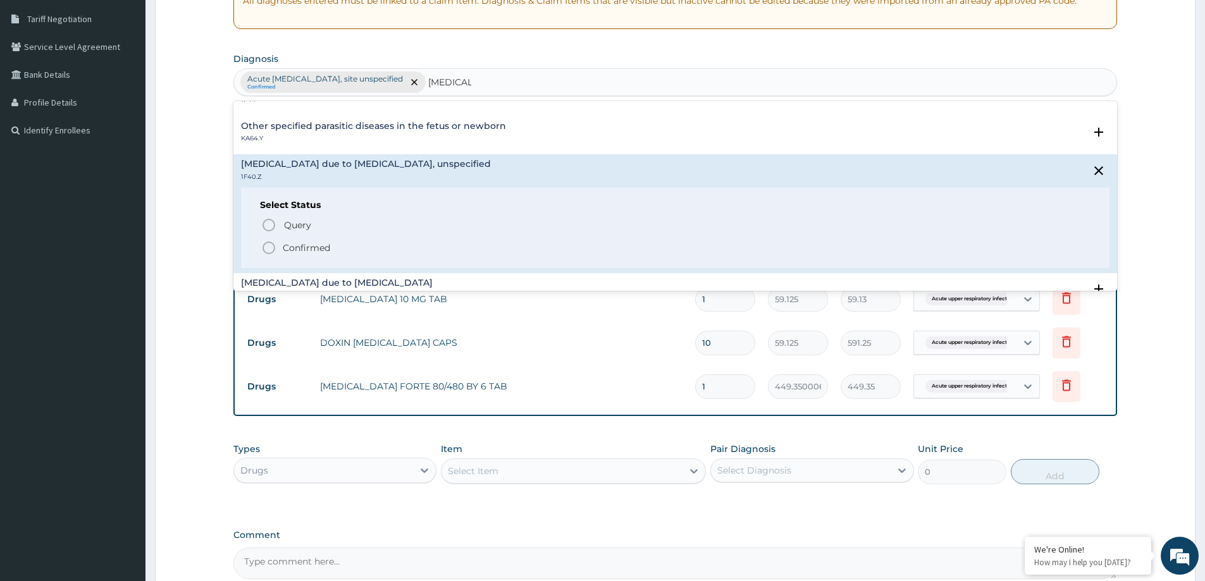
scroll to position [274, 0]
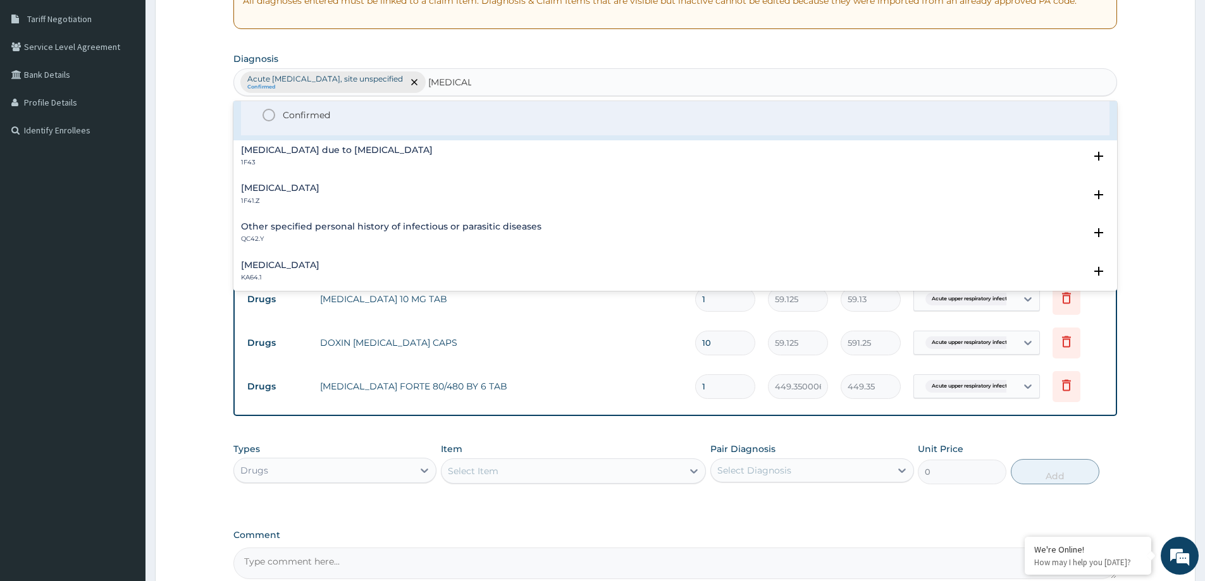
click at [318, 116] on p "Confirmed" at bounding box center [306, 115] width 47 height 13
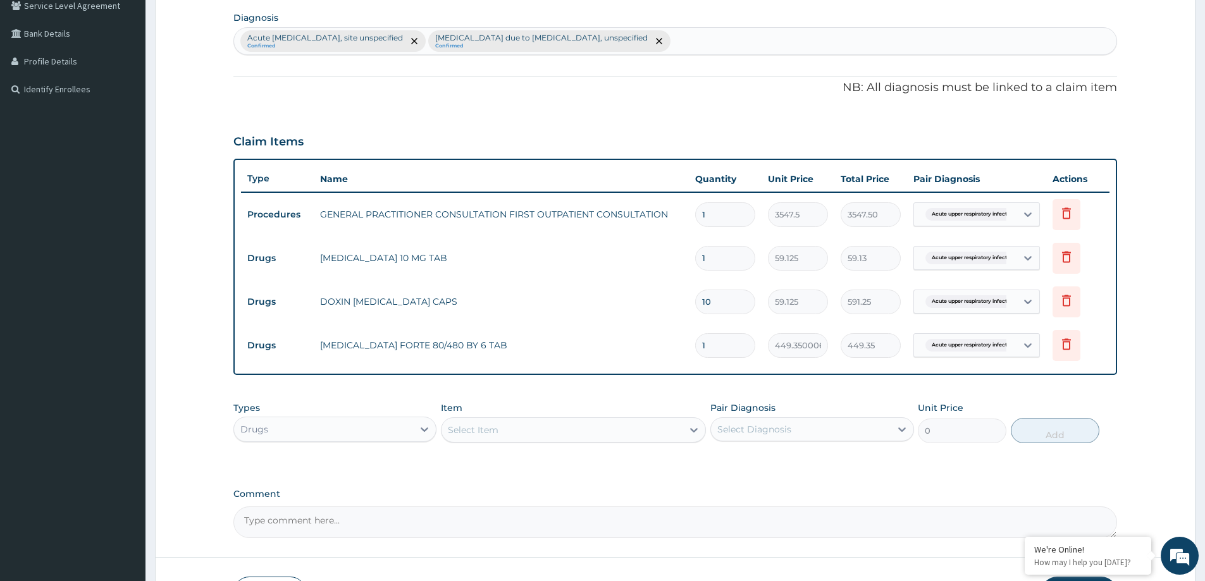
scroll to position [321, 0]
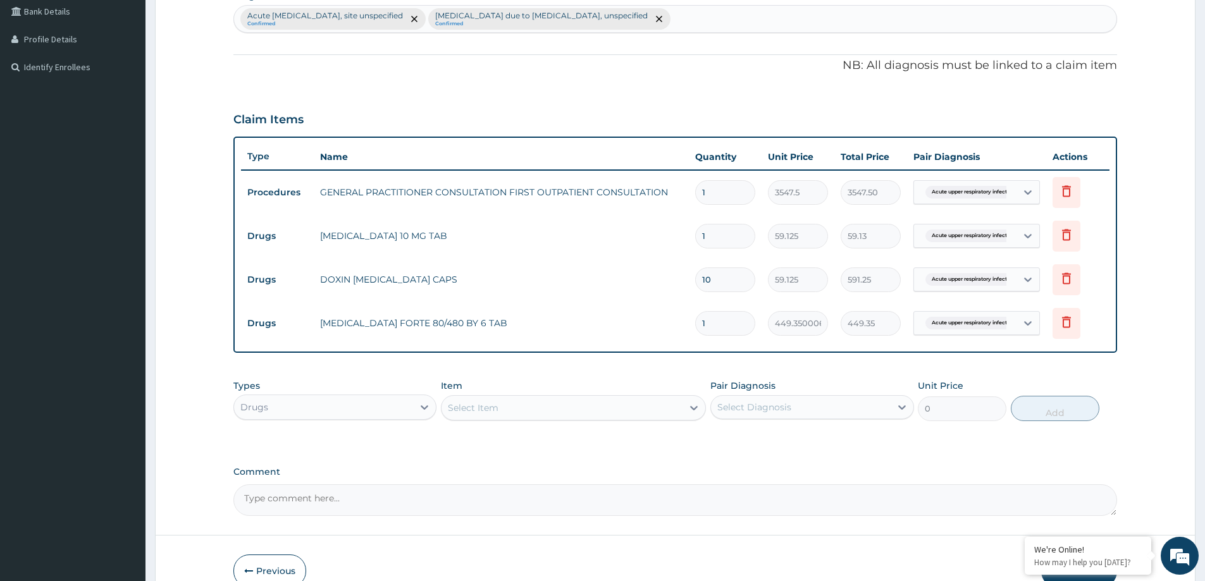
click at [717, 317] on input "1" at bounding box center [725, 323] width 60 height 25
type input "0.00"
type input "6"
type input "2696.10"
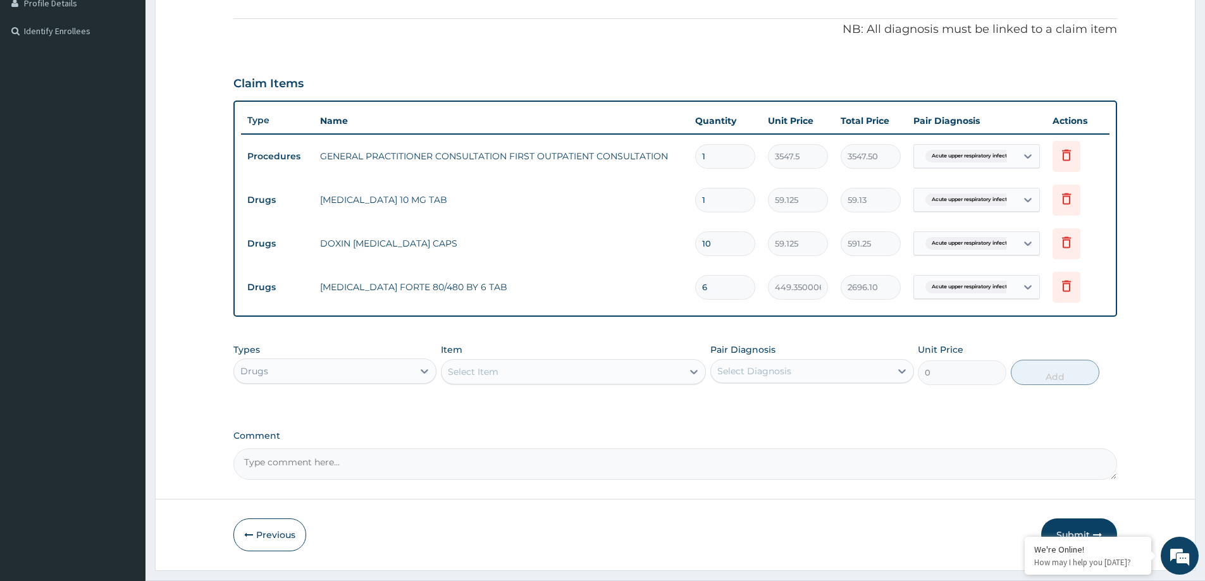
scroll to position [389, 0]
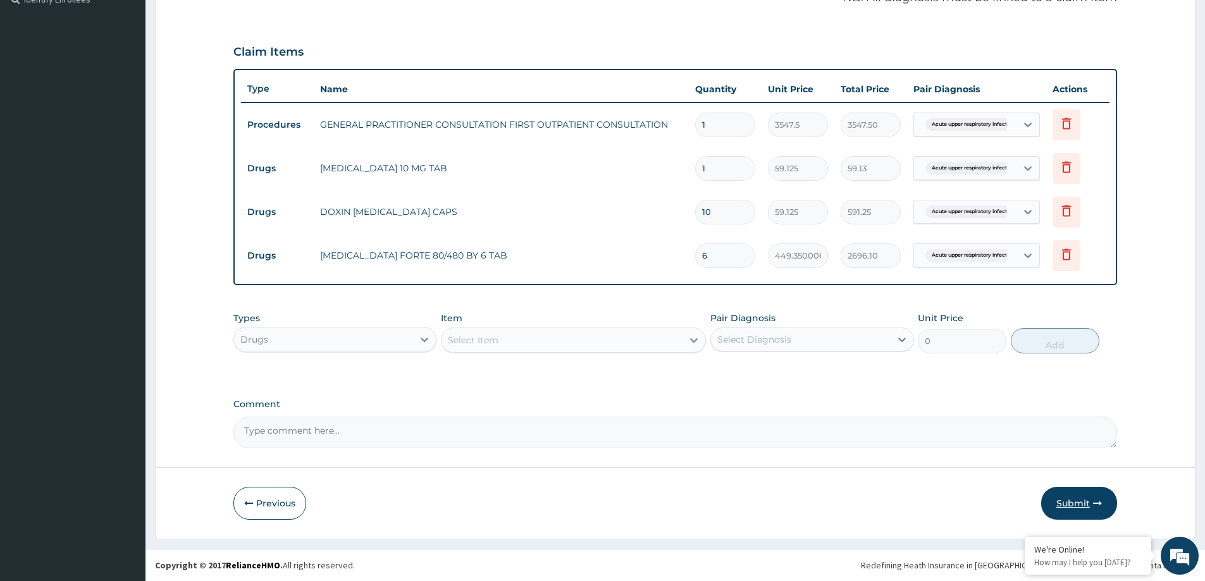
type input "6"
drag, startPoint x: 1080, startPoint y: 500, endPoint x: 1010, endPoint y: 453, distance: 84.7
click at [1077, 496] on button "Submit" at bounding box center [1079, 503] width 76 height 33
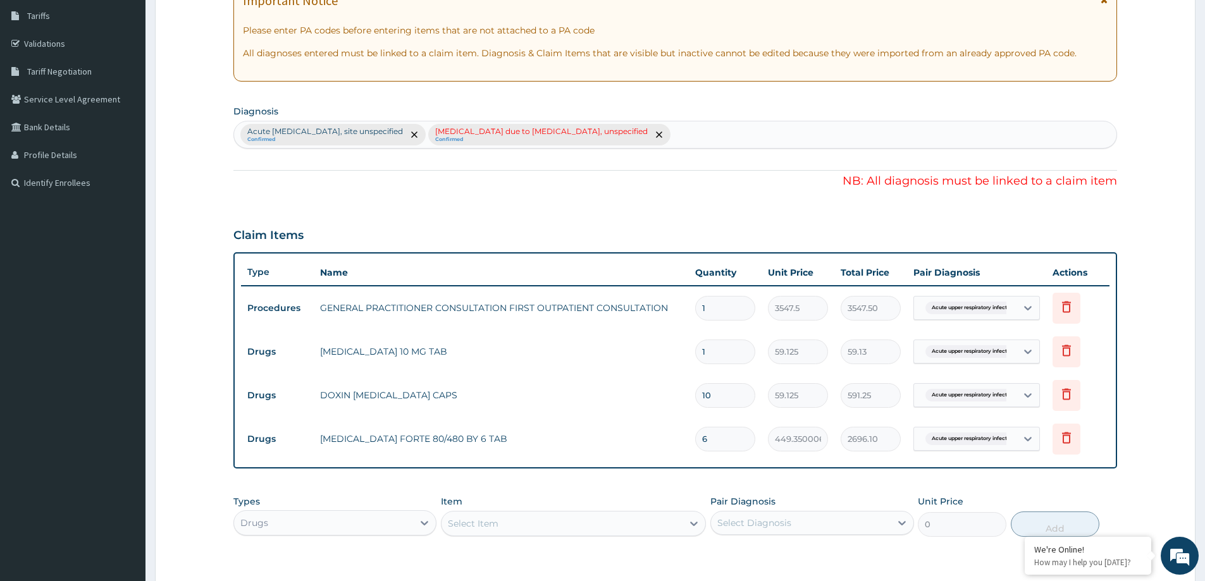
scroll to position [326, 0]
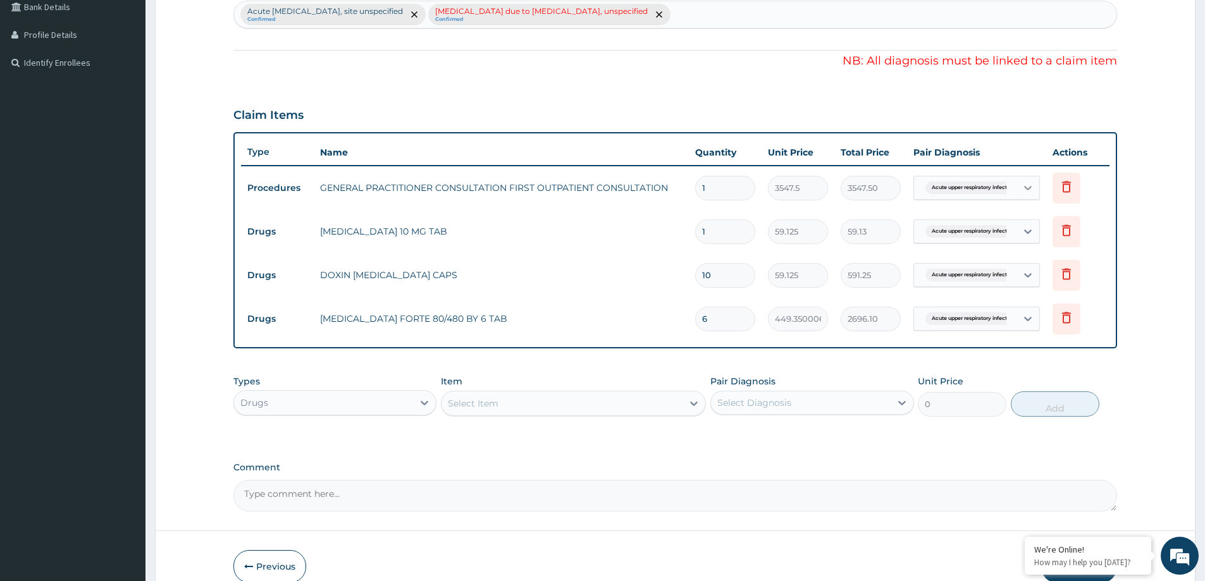
click at [1024, 190] on icon at bounding box center [1028, 188] width 13 height 13
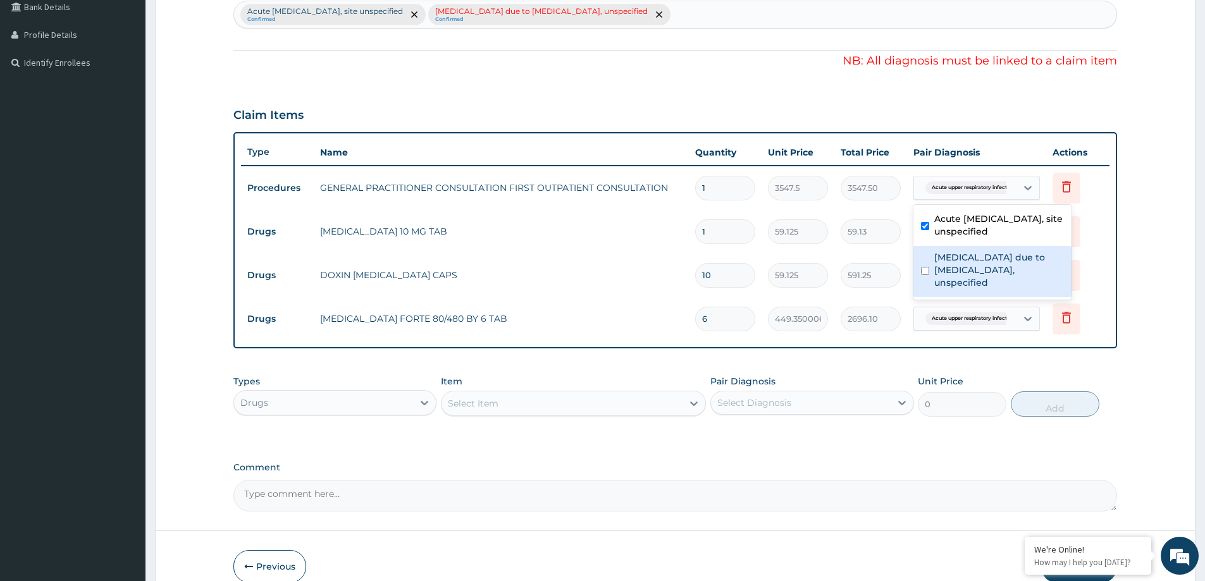
click at [968, 269] on label "Malaria due to Plasmodium falciparum, unspecified" at bounding box center [999, 270] width 130 height 38
checkbox input "true"
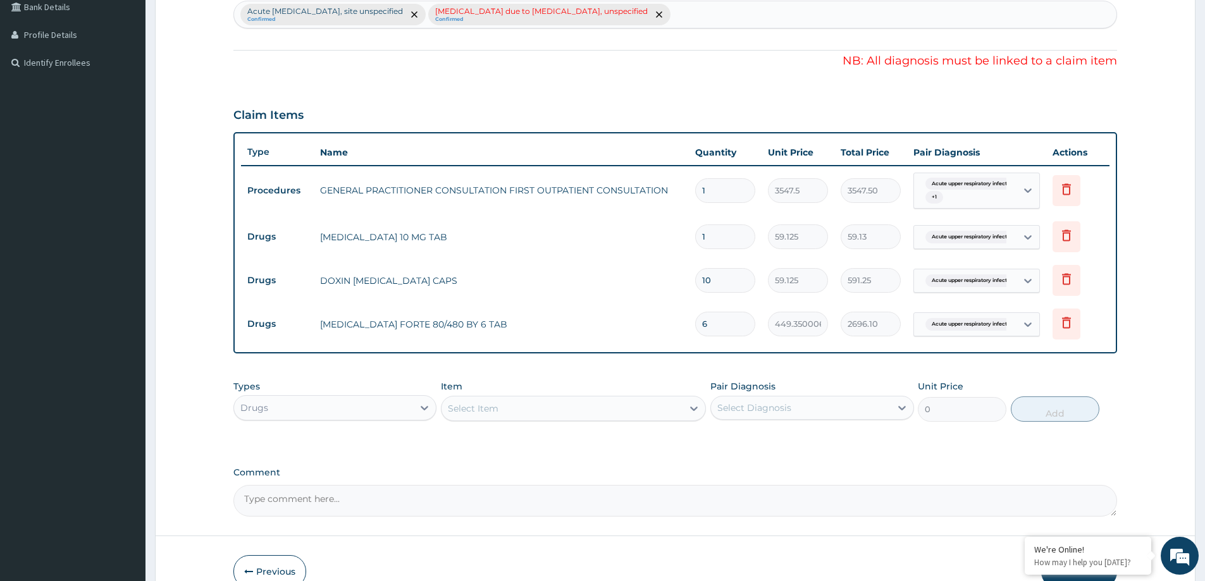
click at [1123, 242] on form "Step 2 of 2 PA Code / Prescription Code Enter Code(Secondary Care Only) Encount…" at bounding box center [675, 174] width 1041 height 867
click at [1029, 240] on icon at bounding box center [1028, 237] width 13 height 13
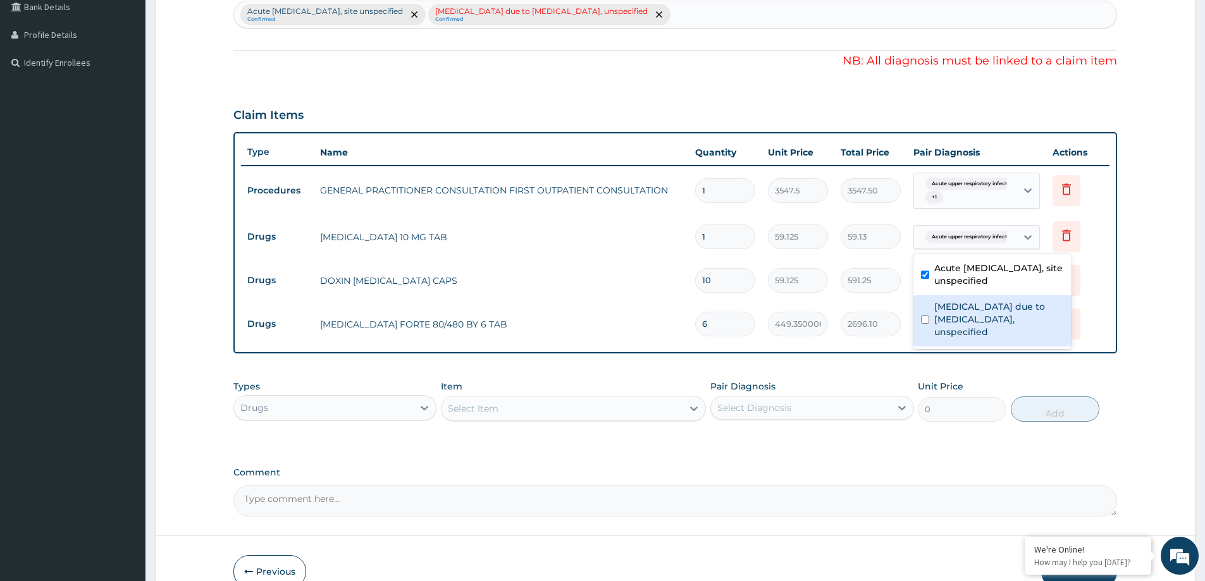
click at [1002, 318] on label "Malaria due to Plasmodium falciparum, unspecified" at bounding box center [999, 319] width 130 height 38
checkbox input "true"
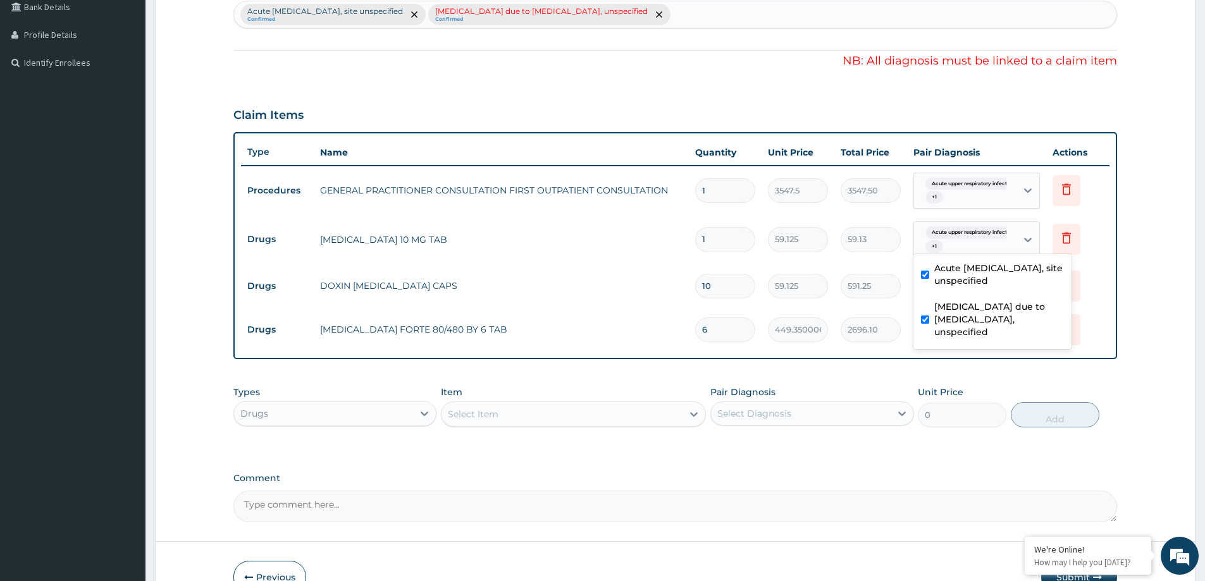
click at [1113, 269] on div "Type Name Quantity Unit Price Total Price Pair Diagnosis Actions Procedures GEN…" at bounding box center [675, 245] width 884 height 227
click at [1035, 288] on div at bounding box center [1027, 286] width 23 height 23
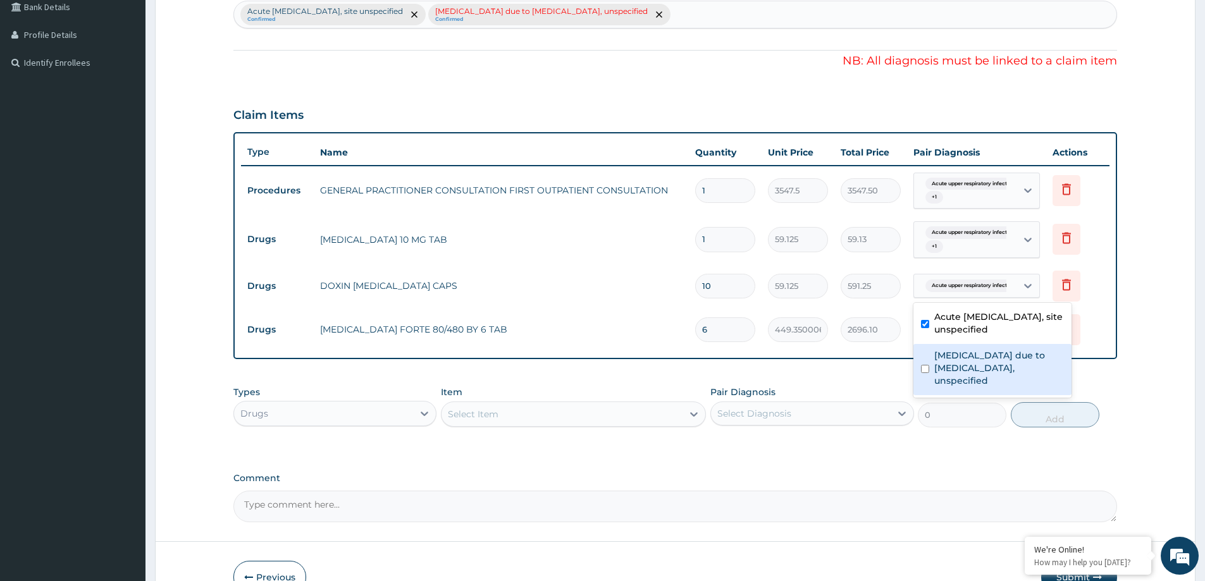
click at [970, 364] on label "Malaria due to Plasmodium falciparum, unspecified" at bounding box center [999, 368] width 130 height 38
checkbox input "true"
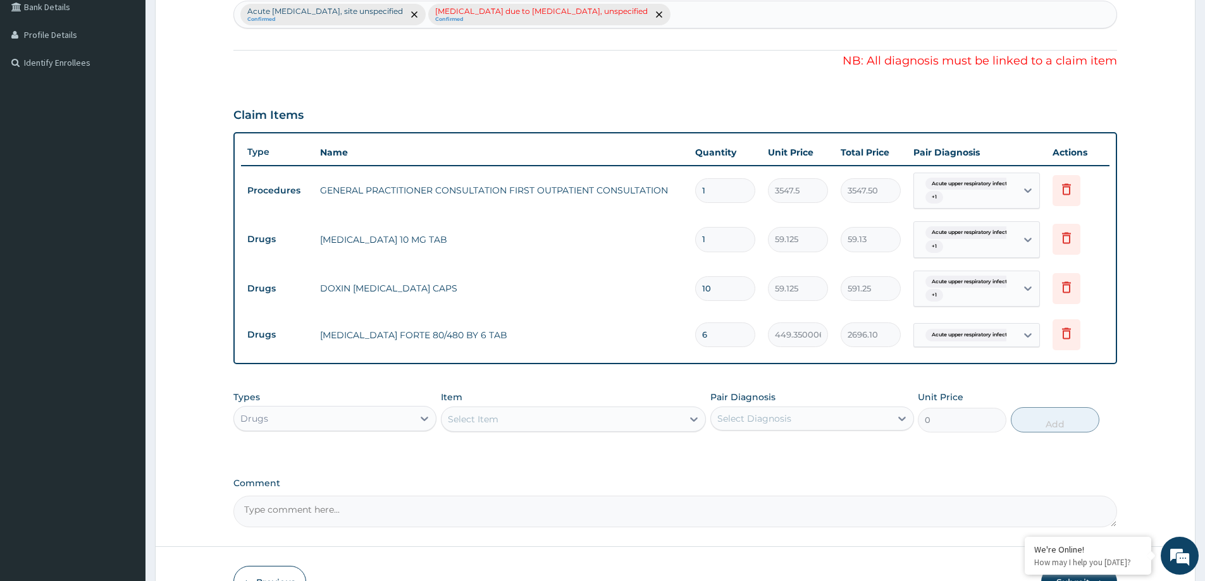
click at [1128, 290] on form "Step 2 of 2 PA Code / Prescription Code Enter Code(Secondary Care Only) Encount…" at bounding box center [675, 179] width 1041 height 877
click at [1031, 335] on icon at bounding box center [1028, 335] width 13 height 13
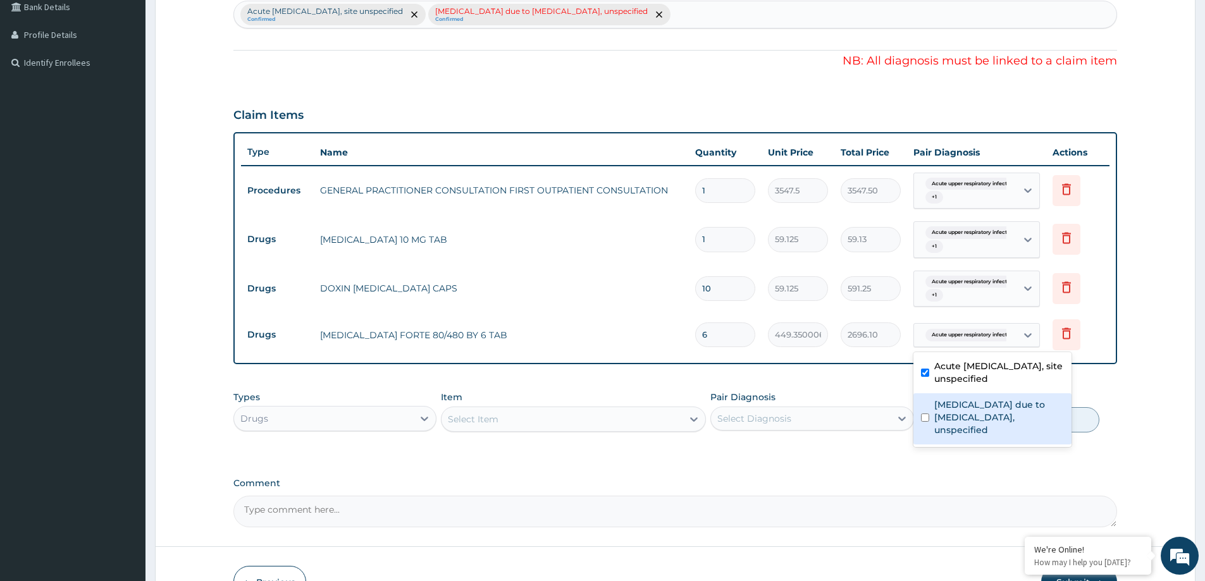
click at [1003, 409] on label "Malaria due to Plasmodium falciparum, unspecified" at bounding box center [999, 417] width 130 height 38
checkbox input "true"
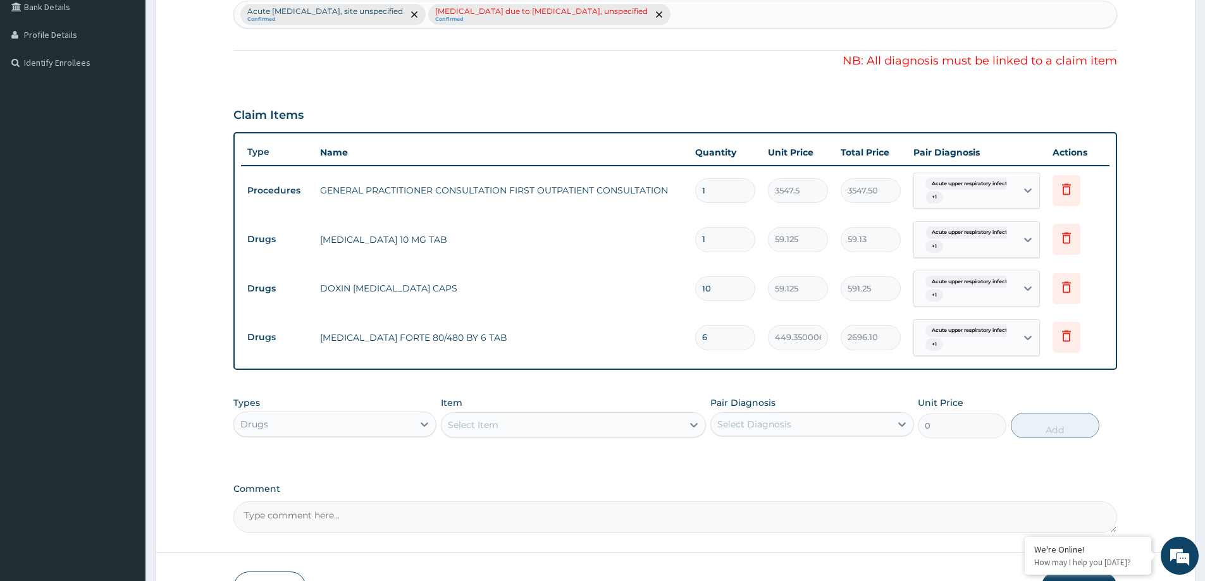
click at [1135, 102] on form "Step 2 of 2 PA Code / Prescription Code Enter Code(Secondary Care Only) Encount…" at bounding box center [675, 182] width 1041 height 882
click at [1023, 192] on icon at bounding box center [1028, 190] width 13 height 13
click at [1027, 188] on icon at bounding box center [1028, 190] width 13 height 13
drag, startPoint x: 1101, startPoint y: 211, endPoint x: 1092, endPoint y: 213, distance: 8.9
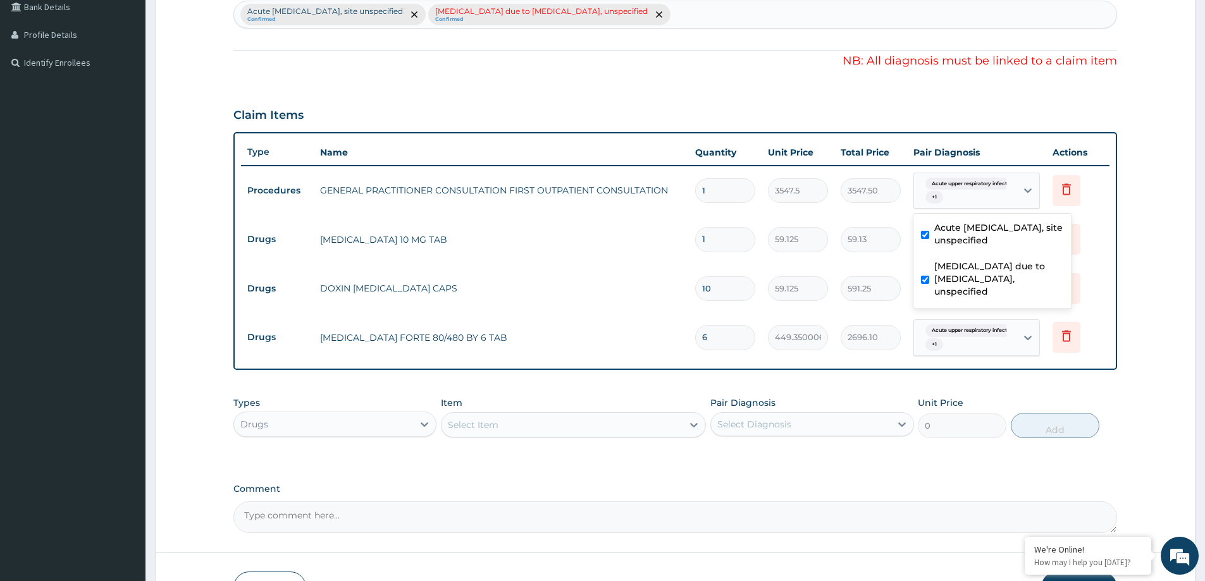
click at [1100, 211] on td "Delete" at bounding box center [1077, 191] width 63 height 44
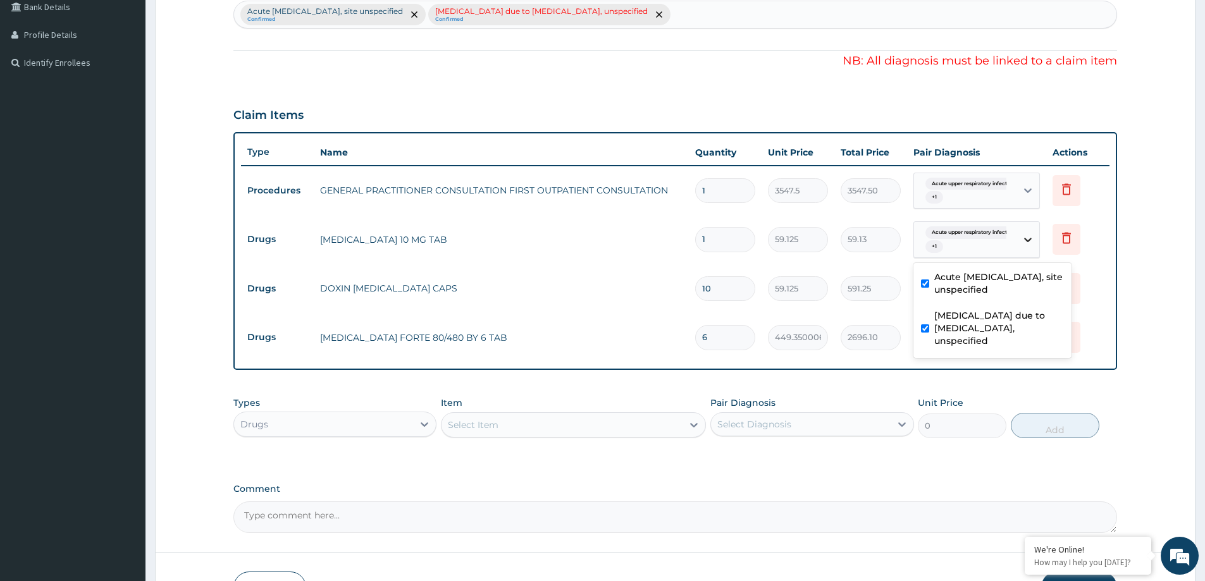
click at [1034, 238] on icon at bounding box center [1028, 239] width 13 height 13
click at [1137, 230] on form "Step 2 of 2 PA Code / Prescription Code Enter Code(Secondary Care Only) Encount…" at bounding box center [675, 182] width 1041 height 882
click at [1028, 287] on icon at bounding box center [1028, 288] width 13 height 13
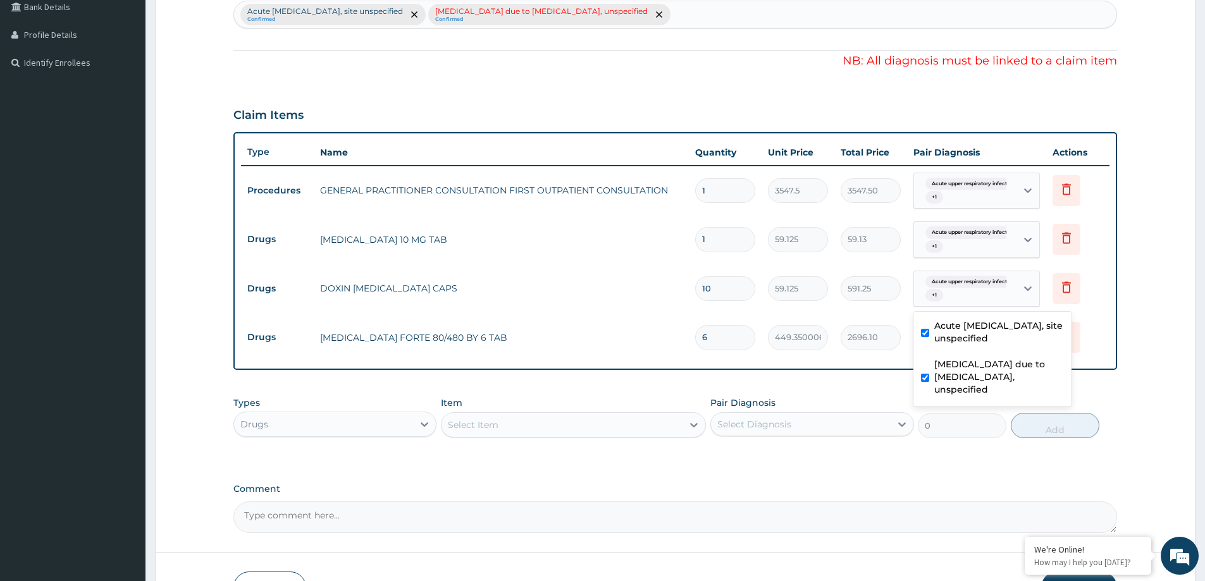
click at [1132, 275] on form "Step 2 of 2 PA Code / Prescription Code Enter Code(Secondary Care Only) Encount…" at bounding box center [675, 182] width 1041 height 882
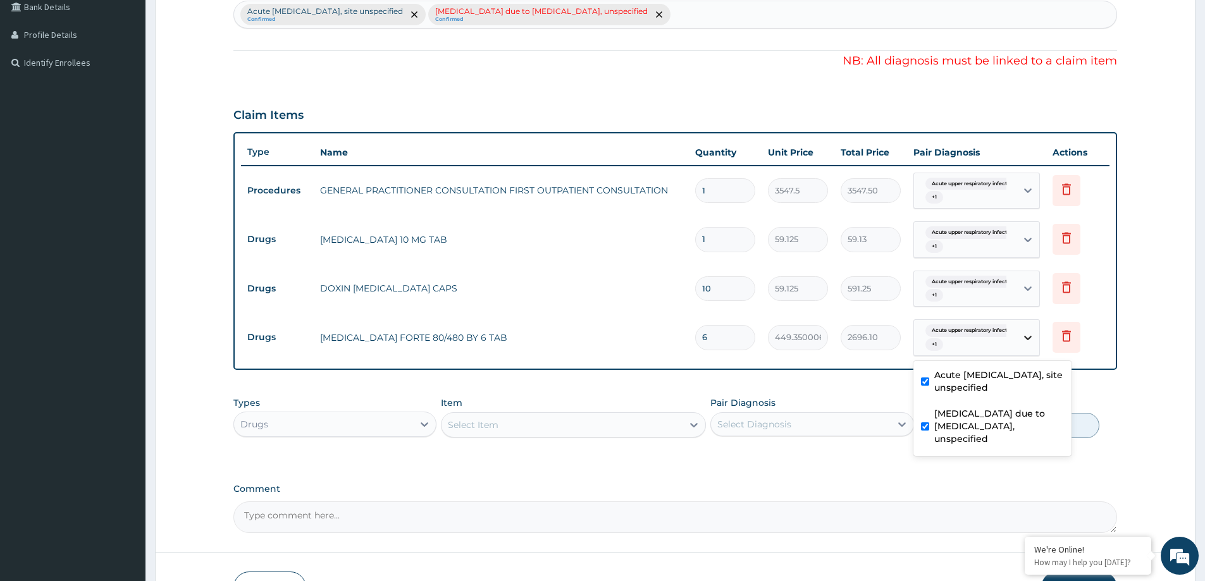
click at [1029, 338] on icon at bounding box center [1028, 338] width 8 height 4
drag, startPoint x: 1187, startPoint y: 104, endPoint x: 1090, endPoint y: 102, distance: 97.4
click at [1187, 103] on form "Step 2 of 2 PA Code / Prescription Code Enter Code(Secondary Care Only) Encount…" at bounding box center [675, 182] width 1041 height 882
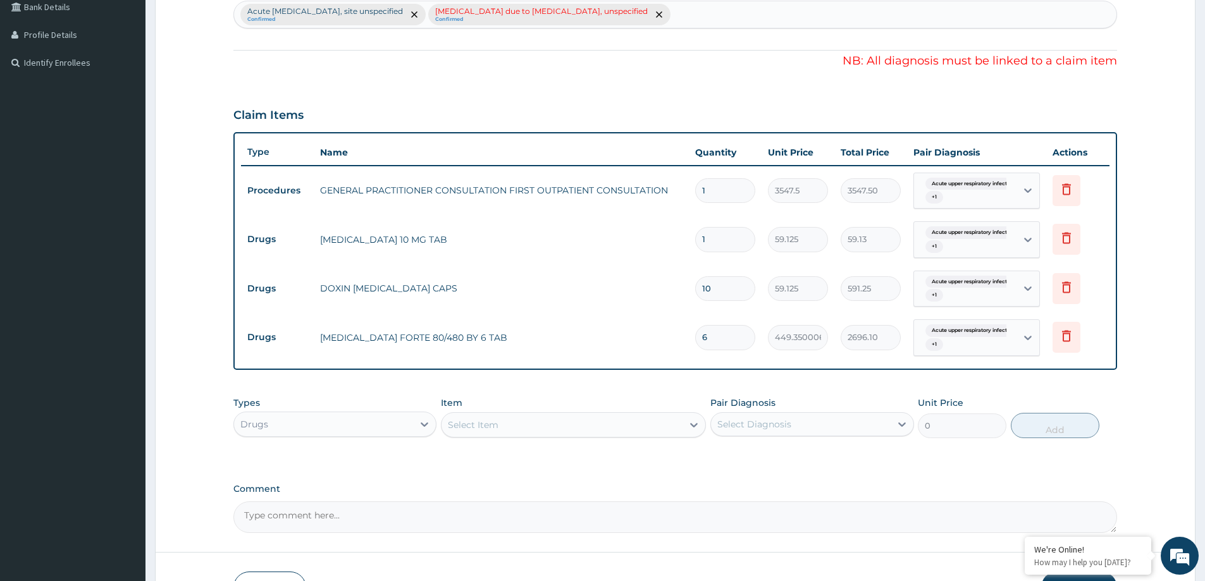
click at [582, 1] on div "Acute upper respiratory infection, site unspecified Confirmed Malaria due to Pl…" at bounding box center [675, 14] width 882 height 27
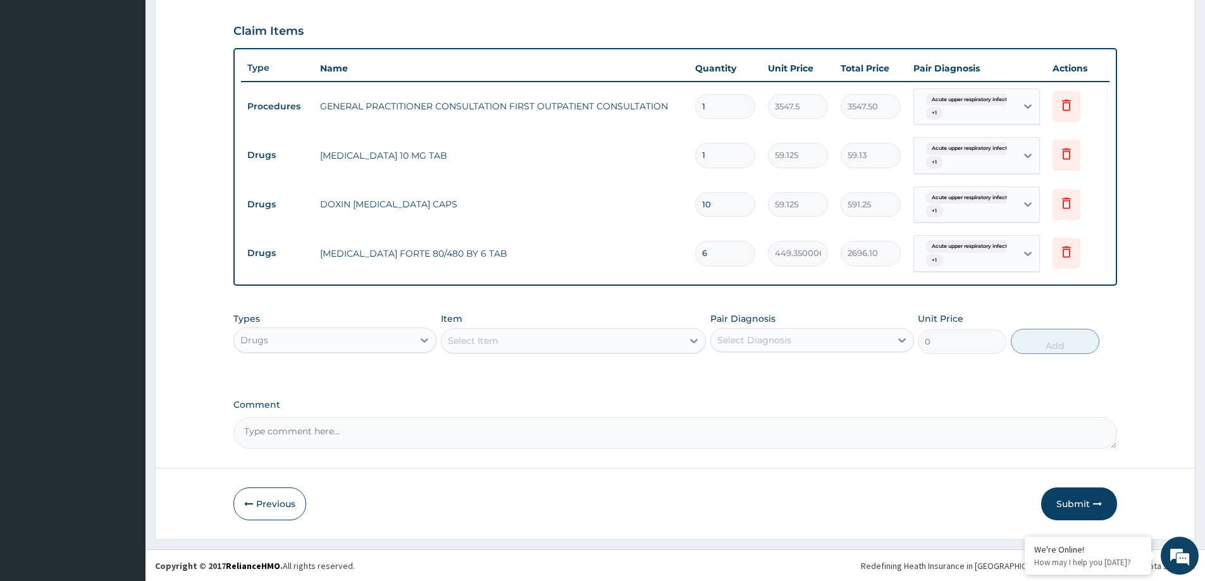
scroll to position [411, 0]
click at [1099, 499] on icon "button" at bounding box center [1097, 503] width 9 height 9
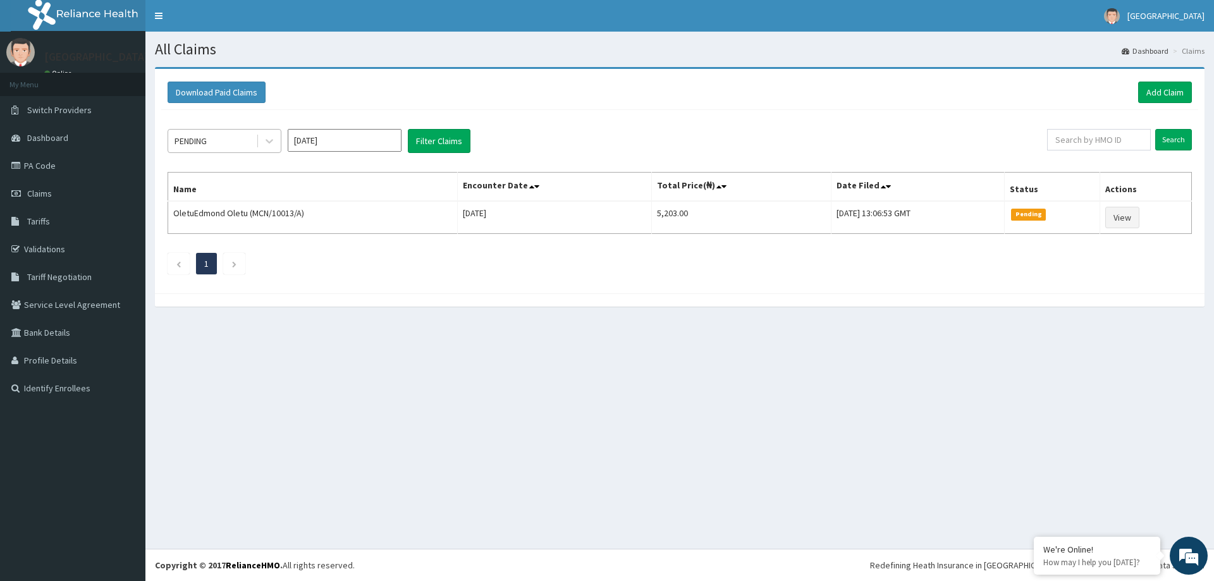
click at [242, 139] on div "PENDING" at bounding box center [212, 141] width 88 height 20
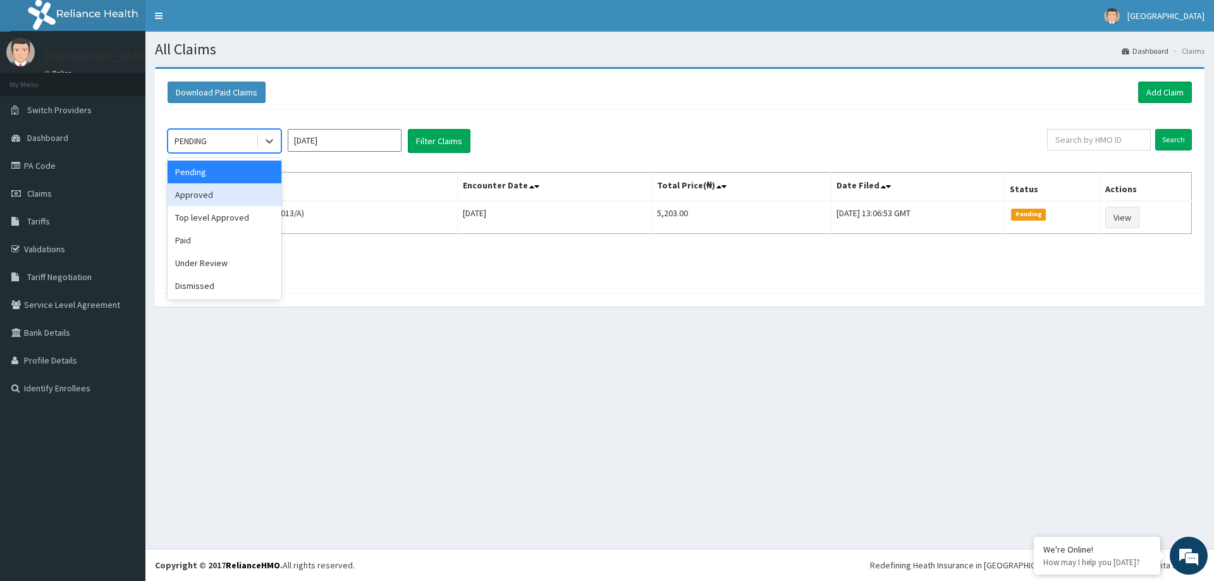
click at [226, 192] on div "Approved" at bounding box center [225, 194] width 114 height 23
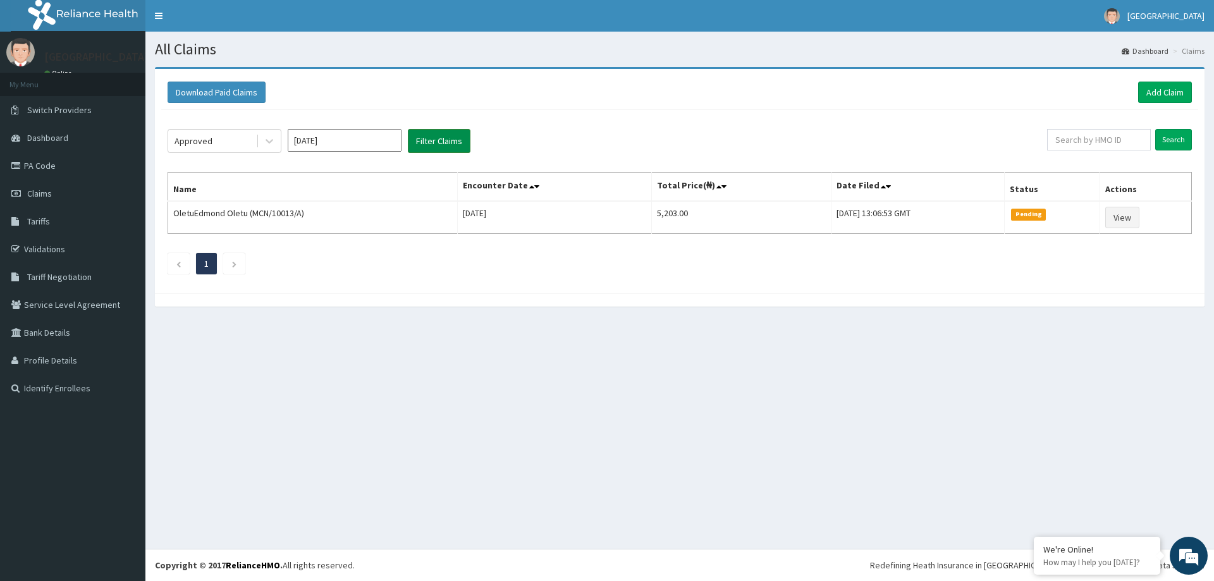
click at [460, 144] on button "Filter Claims" at bounding box center [439, 141] width 63 height 24
